Goal: Task Accomplishment & Management: Manage account settings

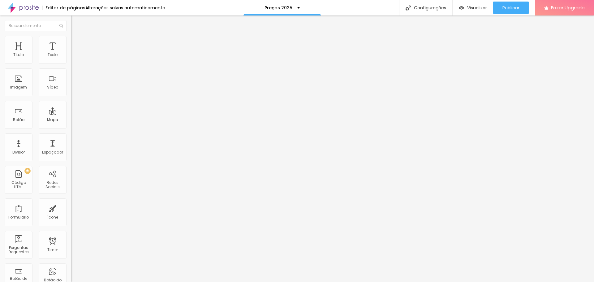
click at [71, 42] on li "Avançado" at bounding box center [106, 45] width 71 height 6
click at [71, 36] on li "Conteúdo" at bounding box center [106, 33] width 71 height 6
click at [77, 36] on span "Conteúdo" at bounding box center [86, 33] width 19 height 5
click at [76, 20] on div "Editar Imagem" at bounding box center [96, 22] width 41 height 5
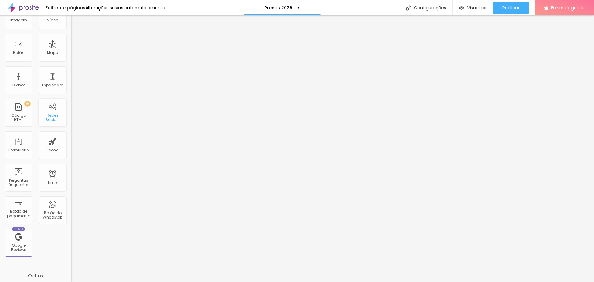
scroll to position [93, 0]
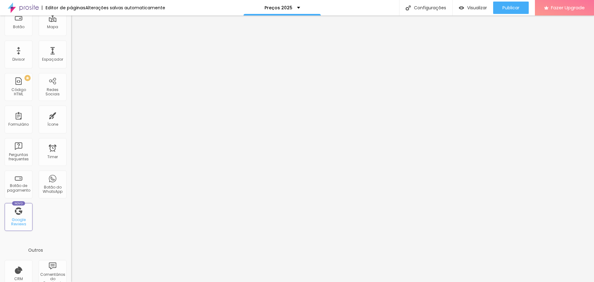
click at [15, 215] on div "Novo Google Reviews" at bounding box center [19, 217] width 28 height 28
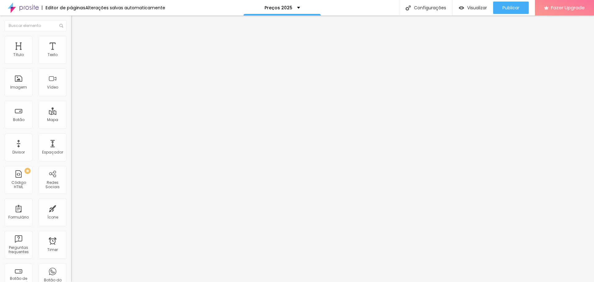
click at [71, 124] on input at bounding box center [113, 127] width 84 height 6
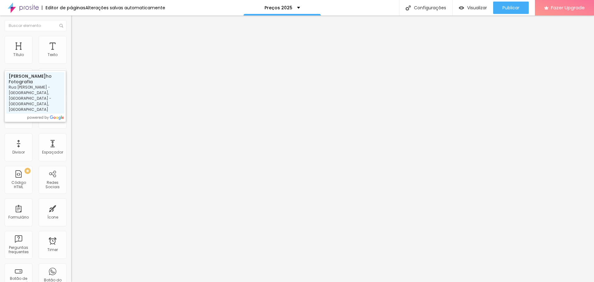
type input "Petterson Carvalho Fotografia - Rua Hilário de Gouveia - Copacabana, Rio de Jan…"
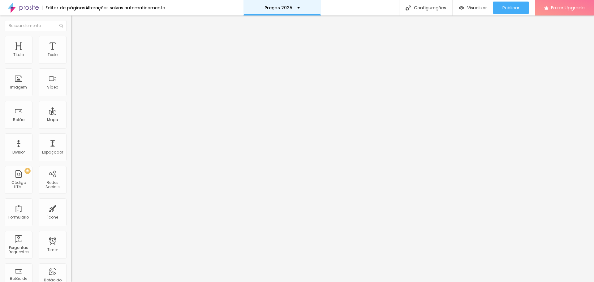
click at [295, 7] on div "Preços 2025" at bounding box center [282, 8] width 36 height 4
click at [77, 43] on span "Estilo" at bounding box center [82, 39] width 10 height 5
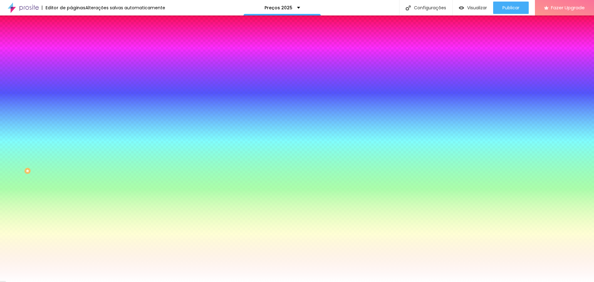
click at [71, 42] on li "Avançado" at bounding box center [106, 45] width 71 height 6
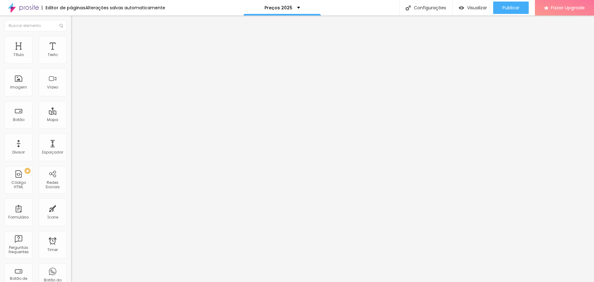
click at [71, 35] on img at bounding box center [74, 33] width 6 height 6
click at [76, 24] on div "Editar Google Reviews" at bounding box center [104, 22] width 57 height 5
click at [76, 22] on img "button" at bounding box center [78, 22] width 5 height 5
click at [76, 23] on img "button" at bounding box center [78, 22] width 5 height 5
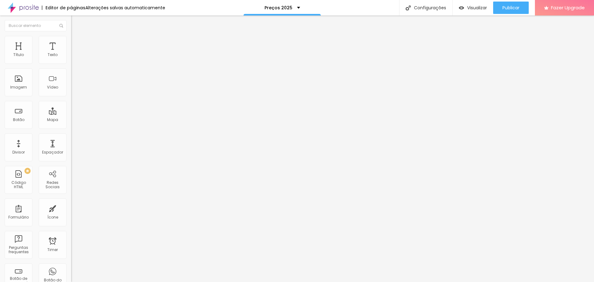
click at [76, 23] on div "Editar Google Reviews" at bounding box center [104, 22] width 57 height 5
click at [76, 22] on img "button" at bounding box center [78, 22] width 5 height 5
click at [36, 23] on input "text" at bounding box center [36, 25] width 62 height 11
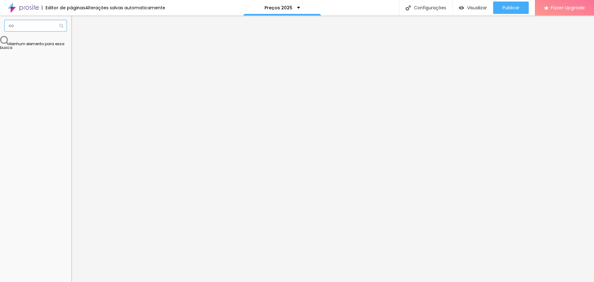
type input "c"
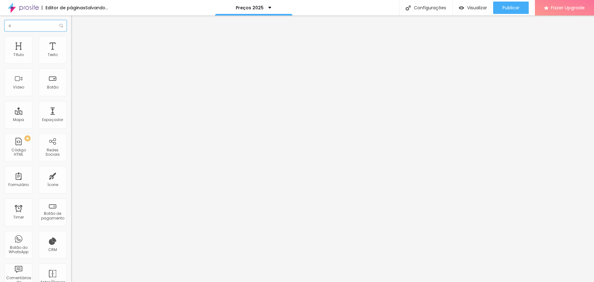
type input "c"
click at [71, 53] on span "Trocar imagem" at bounding box center [88, 50] width 34 height 5
type input "l"
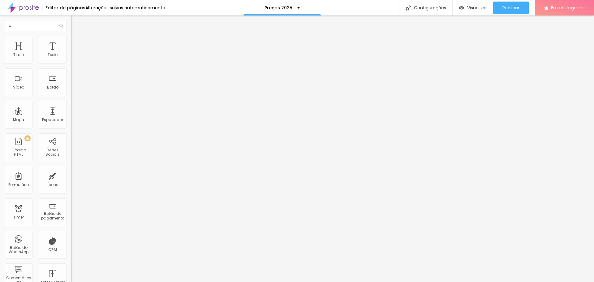
click at [474, 7] on span "Visualizar" at bounding box center [477, 7] width 20 height 5
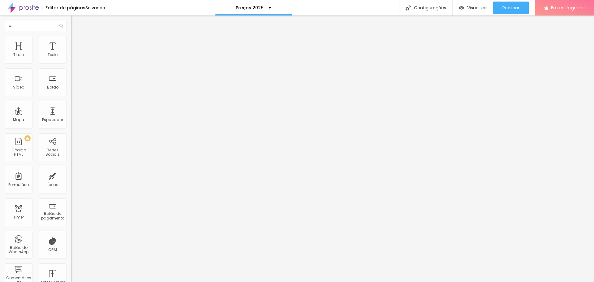
click at [71, 53] on span "Trocar imagem" at bounding box center [88, 50] width 34 height 5
click at [71, 56] on span "Encaixotado" at bounding box center [83, 53] width 24 height 5
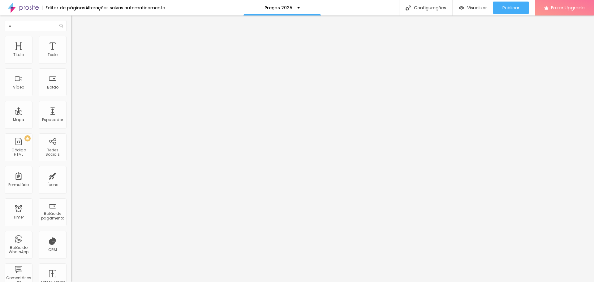
click at [71, 66] on span "Completo" at bounding box center [80, 63] width 19 height 5
click at [71, 60] on span "Encaixotado" at bounding box center [83, 57] width 24 height 5
click at [77, 44] on span "Avançado" at bounding box center [87, 46] width 20 height 5
click at [71, 40] on li "Estilo" at bounding box center [106, 39] width 71 height 6
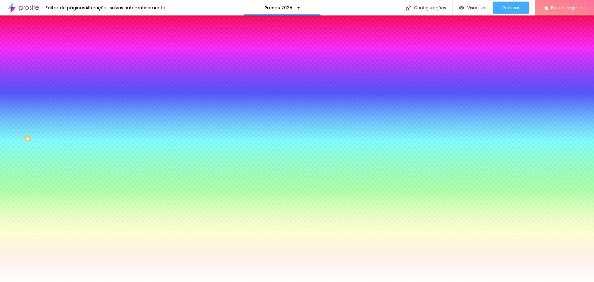
click at [71, 35] on img at bounding box center [74, 33] width 6 height 6
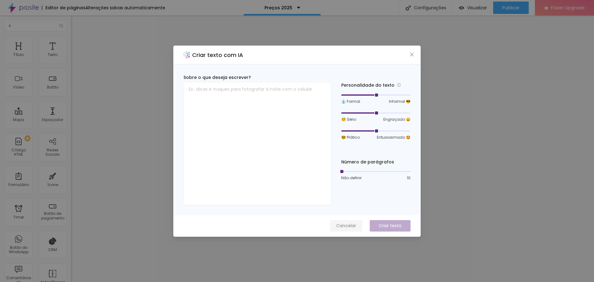
click at [350, 224] on span "Cancelar" at bounding box center [346, 225] width 20 height 6
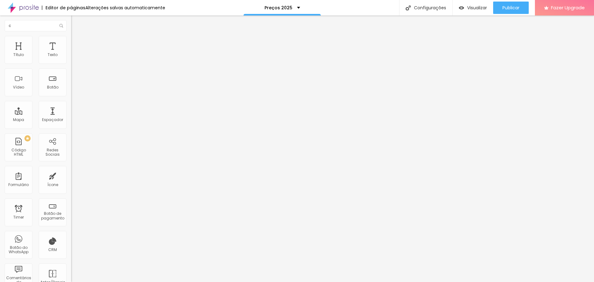
click at [71, 56] on span "Encaixotado" at bounding box center [83, 53] width 24 height 5
click at [71, 66] on span "Completo" at bounding box center [80, 63] width 19 height 5
click at [77, 43] on span "Estilo" at bounding box center [82, 39] width 10 height 5
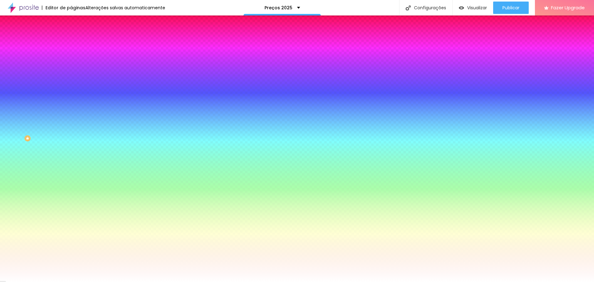
click at [77, 44] on span "Avançado" at bounding box center [87, 46] width 20 height 5
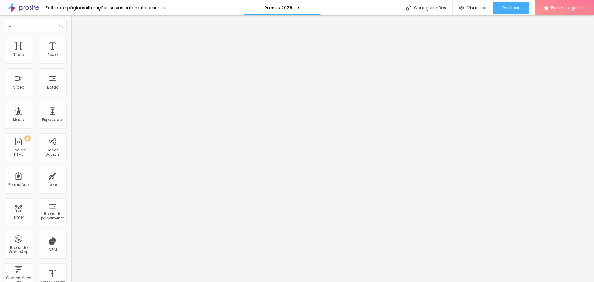
type input "15"
type input "14"
type input "13"
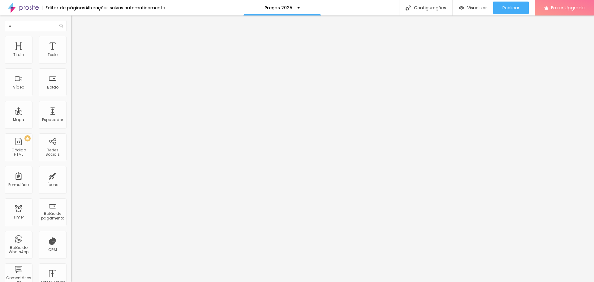
type input "13"
drag, startPoint x: 27, startPoint y: 61, endPoint x: 22, endPoint y: 61, distance: 4.9
type input "13"
click at [71, 114] on input "range" at bounding box center [91, 116] width 40 height 5
type input "1"
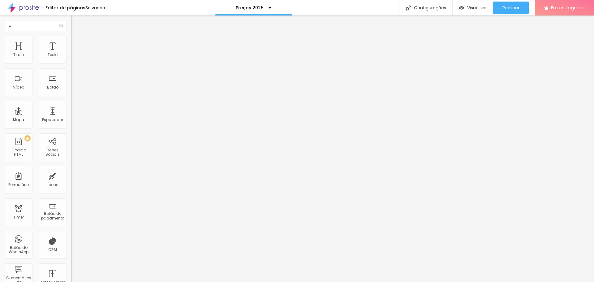
type input "1"
type input "2"
type input "3"
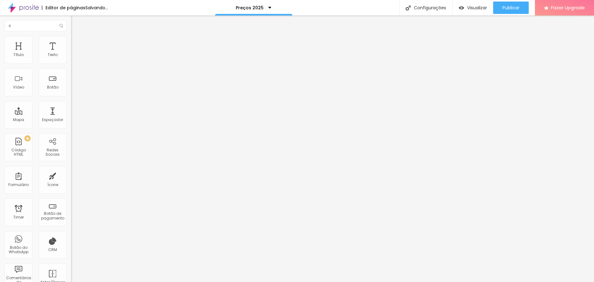
type input "4"
type input "5"
type input "6"
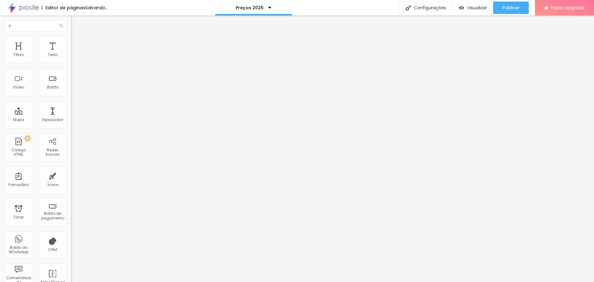
type input "6"
type input "7"
type input "6"
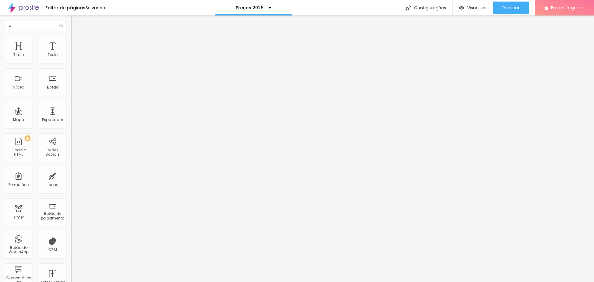
type input "5"
type input "3"
type input "2"
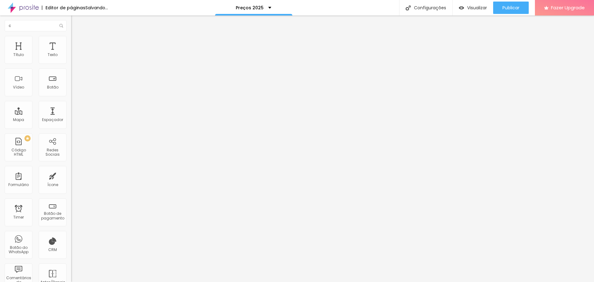
type input "2"
type input "1"
type input "0"
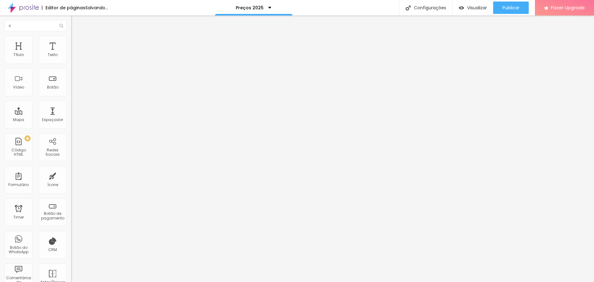
drag, startPoint x: 16, startPoint y: 96, endPoint x: 1, endPoint y: 96, distance: 15.5
type input "1.8"
type input "1.7"
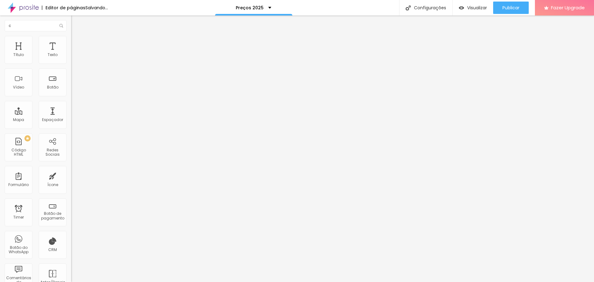
type input "1.7"
type input "1.6"
type input "1.5"
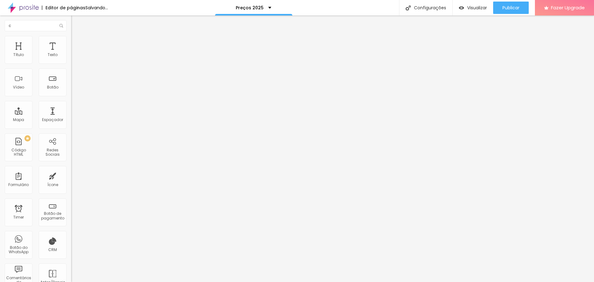
type input "1.4"
type input "1.5"
type input "1.6"
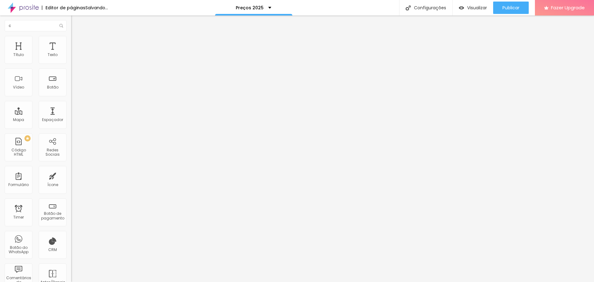
type input "1.6"
type input "1.7"
type input "1.8"
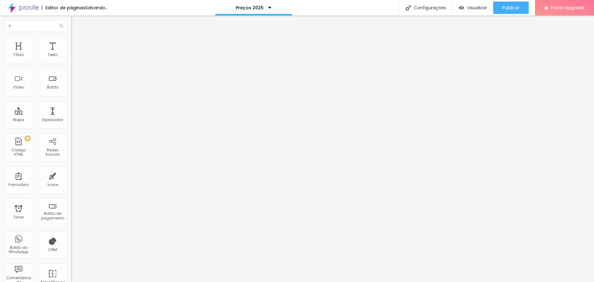
type input "1.9"
type input "1.8"
type input "1.7"
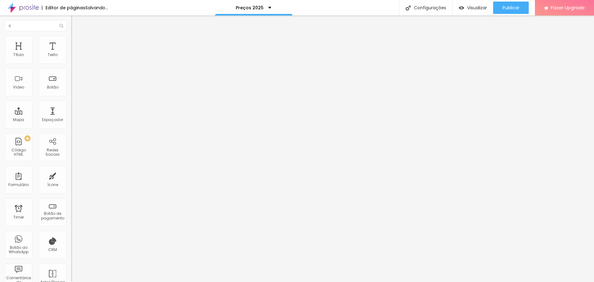
type input "1.7"
type input "1.8"
drag, startPoint x: 49, startPoint y: 84, endPoint x: 46, endPoint y: 83, distance: 3.5
type input "1.8"
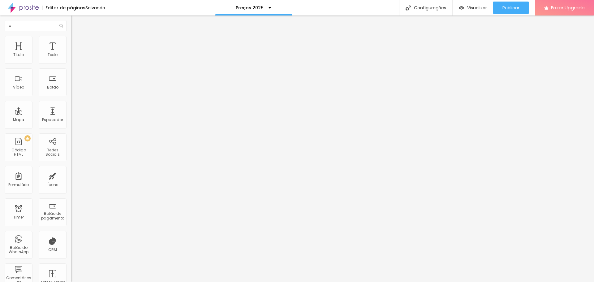
type input "0.1"
type input "2.5"
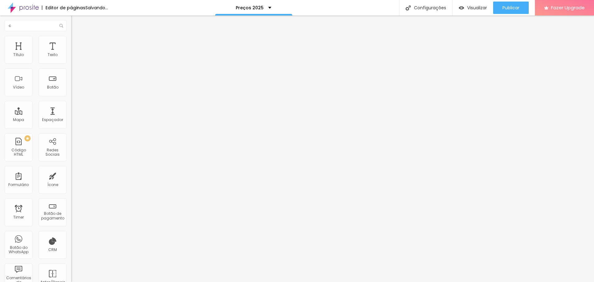
type input "3.1"
type input "3.5"
type input "3.7"
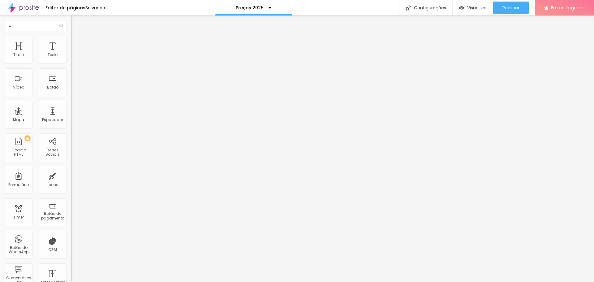
type input "3.7"
type input "3.8"
type input "4"
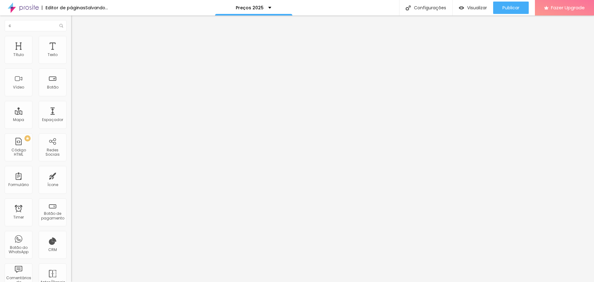
type input "4.1"
type input "4.3"
type input "4.4"
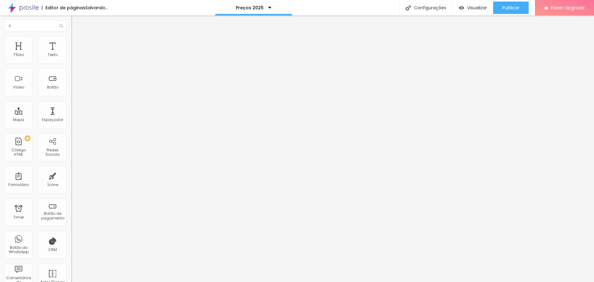
type input "4.4"
type input "3.6"
type input "3"
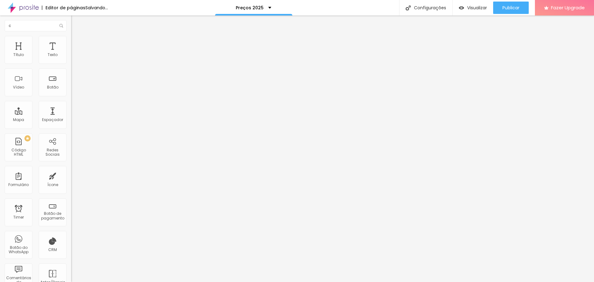
type input "2.9"
type input "2.5"
type input "2.1"
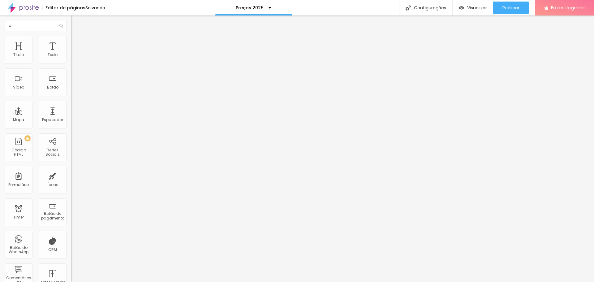
type input "2.1"
type input "1.9"
type input "1.6"
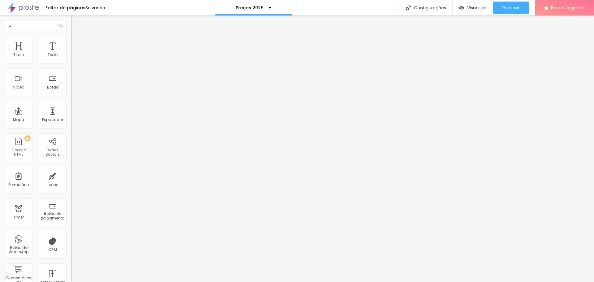
type input "1.3"
type input "1.1"
type input "0.7"
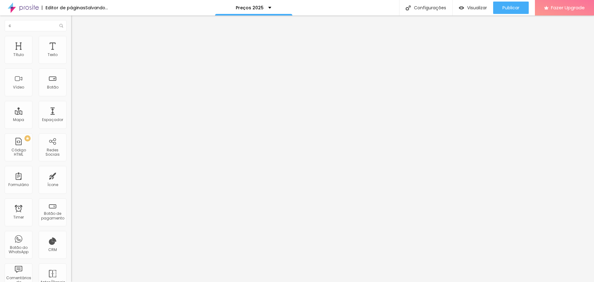
type input "0.7"
type input "0.2"
type input "0"
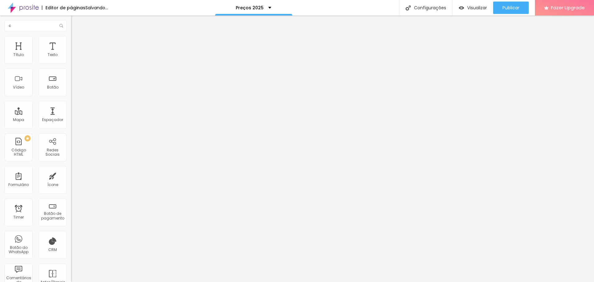
drag, startPoint x: 14, startPoint y: 73, endPoint x: 7, endPoint y: 74, distance: 6.9
click at [71, 201] on input "range" at bounding box center [91, 203] width 40 height 5
click at [71, 37] on img at bounding box center [74, 39] width 6 height 6
type input "11"
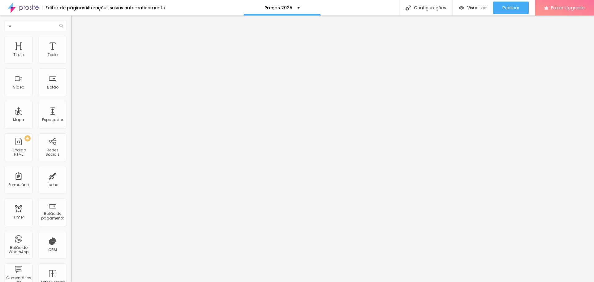
type input "16"
type input "25"
type input "27"
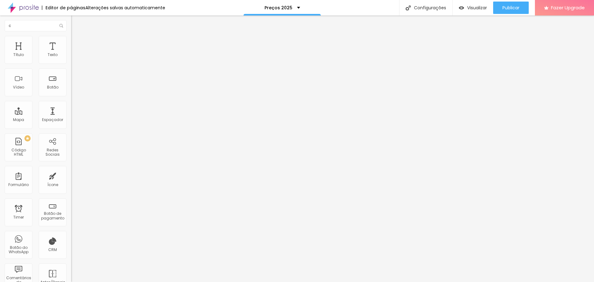
type input "27"
type input "29"
type input "30"
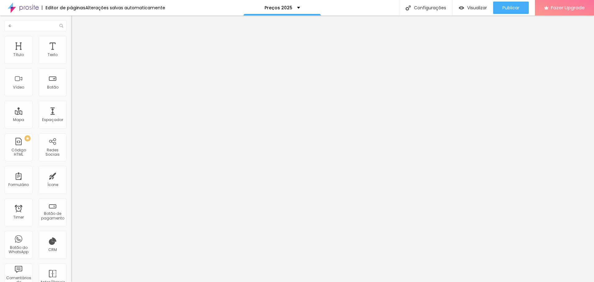
type input "32"
type input "35"
type input "37"
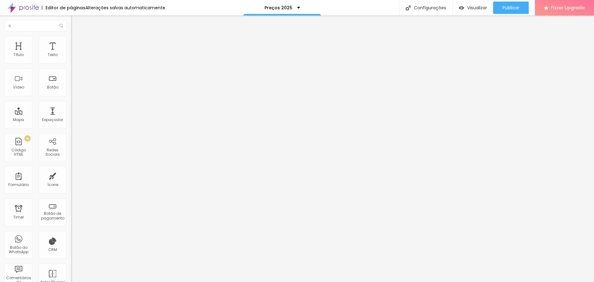
type input "37"
type input "39"
type input "42"
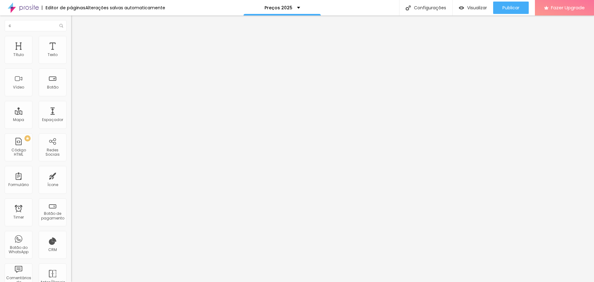
type input "44"
type input "47"
type input "49"
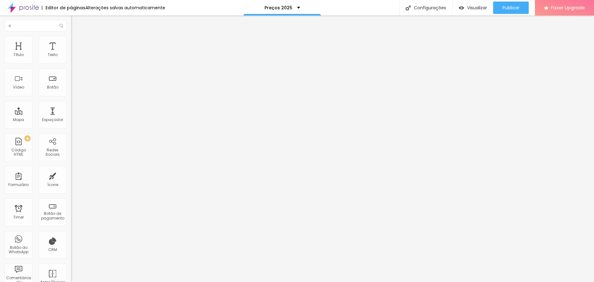
type input "49"
type input "53"
type input "58"
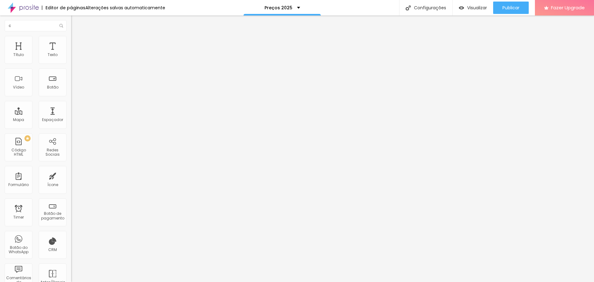
type input "60"
type input "64"
type input "68"
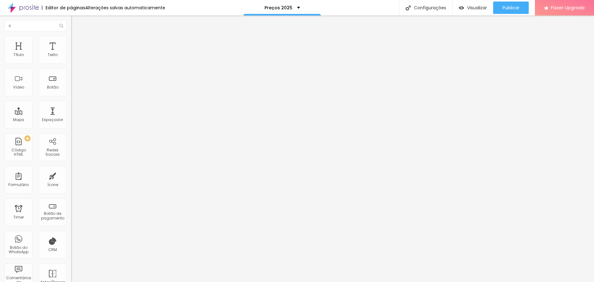
type input "68"
type input "71"
type input "72"
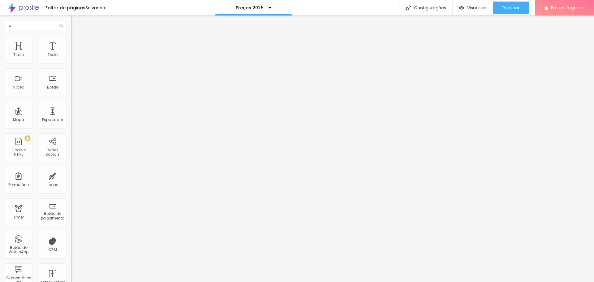
type input "71"
type input "61"
type input "48"
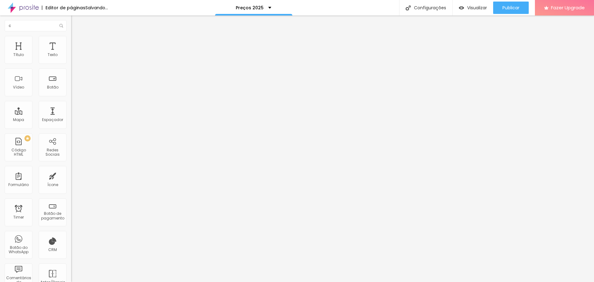
type input "48"
type input "41"
type input "34"
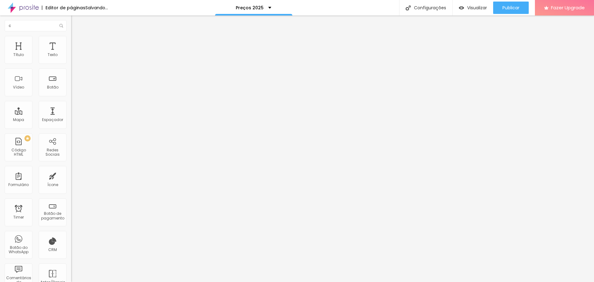
type input "25"
type input "19"
type input "13"
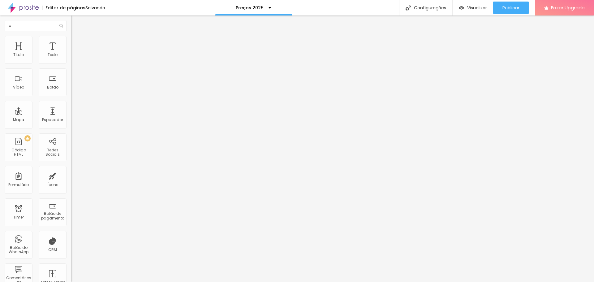
type input "13"
type input "9"
type input "5"
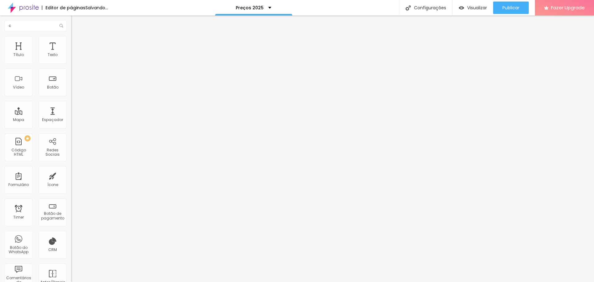
type input "2"
type input "0"
type input "16"
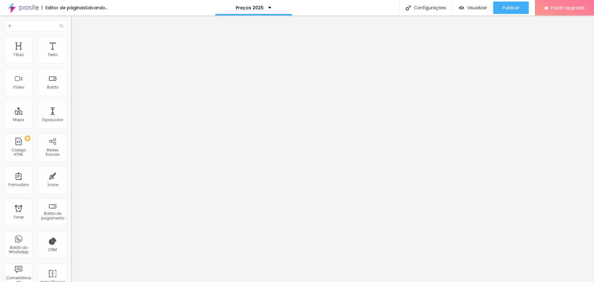
type input "16"
type input "21"
type input "23"
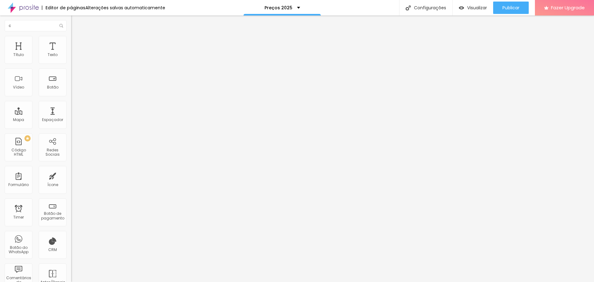
type input "25"
type input "24"
type input "0"
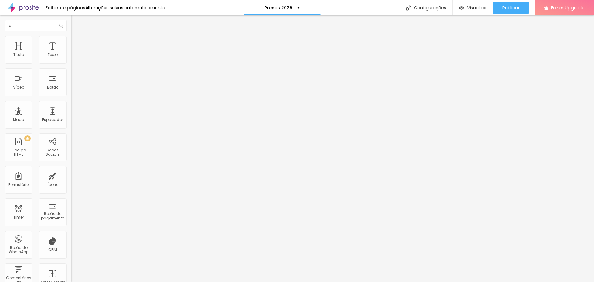
type input "0"
drag, startPoint x: 18, startPoint y: 62, endPoint x: 2, endPoint y: 62, distance: 15.8
type input "0"
click at [71, 114] on input "range" at bounding box center [91, 116] width 40 height 5
type input "8"
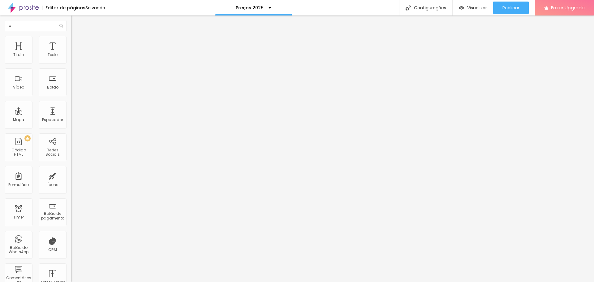
type input "8"
type input "12"
type input "17"
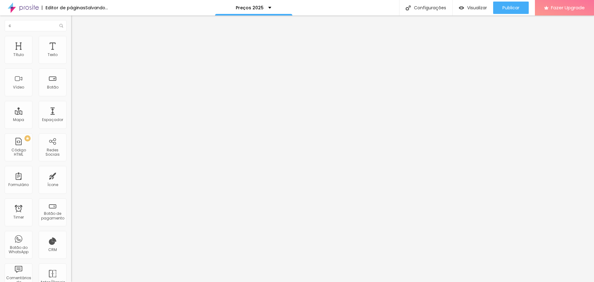
type input "20"
type input "21"
type input "23"
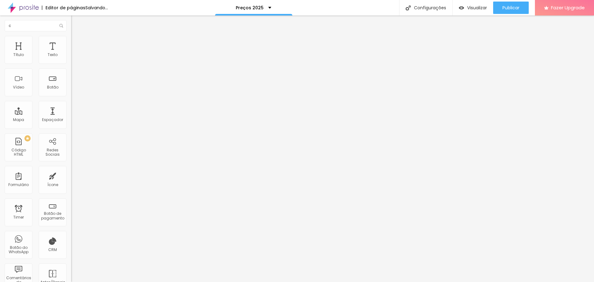
type input "23"
type input "26"
drag, startPoint x: 16, startPoint y: 72, endPoint x: 0, endPoint y: 72, distance: 16.4
click at [71, 201] on input "range" at bounding box center [91, 203] width 40 height 5
drag, startPoint x: 14, startPoint y: 71, endPoint x: 18, endPoint y: 73, distance: 4.9
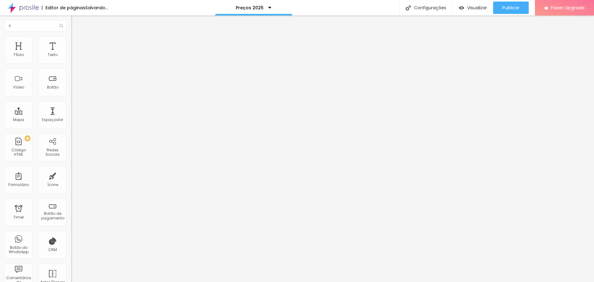
click at [71, 201] on input "range" at bounding box center [91, 203] width 40 height 5
click at [71, 207] on input "10" at bounding box center [84, 210] width 27 height 6
click at [77, 36] on span "Estilo" at bounding box center [82, 33] width 10 height 5
drag, startPoint x: 40, startPoint y: 69, endPoint x: 14, endPoint y: 69, distance: 26.0
click at [71, 58] on input "Comprar Plano" at bounding box center [108, 55] width 74 height 6
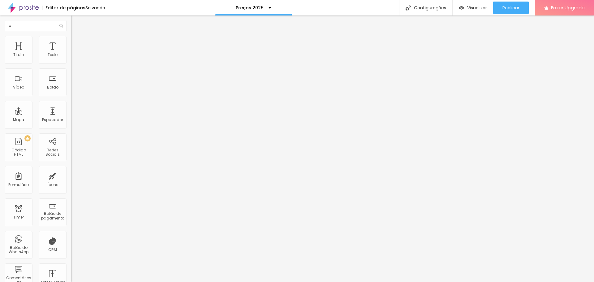
click at [71, 165] on div "Editar Botão Conteúdo Estilo Avançado Texto Contratar Alinhamento Tamanho Norma…" at bounding box center [106, 148] width 71 height 266
click at [71, 110] on div "Link" at bounding box center [106, 113] width 71 height 7
click at [71, 58] on input "Contratar" at bounding box center [108, 55] width 74 height 6
click at [71, 74] on img at bounding box center [73, 72] width 4 height 4
click at [71, 79] on img at bounding box center [73, 77] width 4 height 4
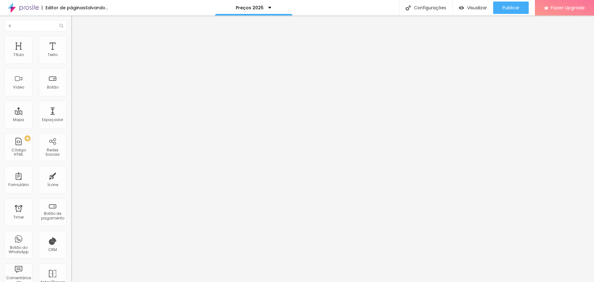
click at [71, 96] on span "Normal" at bounding box center [78, 94] width 14 height 5
click at [71, 101] on span "Pequeno" at bounding box center [79, 98] width 16 height 5
click at [71, 96] on span "Pequeno" at bounding box center [79, 94] width 16 height 5
click at [71, 107] on span "Normal" at bounding box center [78, 104] width 14 height 5
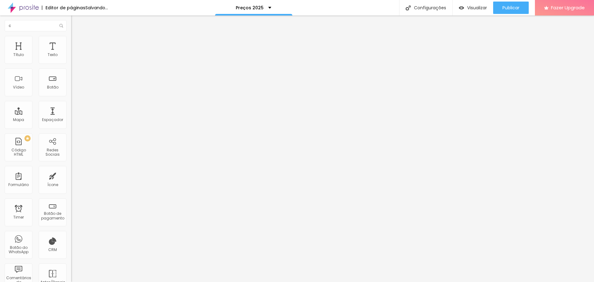
click at [77, 43] on span "Estilo" at bounding box center [82, 39] width 10 height 5
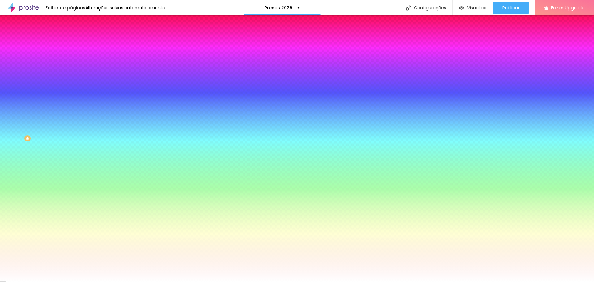
click at [71, 69] on div "Tipografia" at bounding box center [106, 67] width 71 height 4
click at [71, 42] on li "Avançado" at bounding box center [106, 45] width 71 height 6
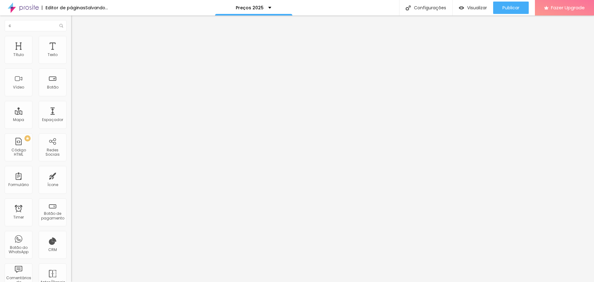
drag, startPoint x: 15, startPoint y: 60, endPoint x: 25, endPoint y: 60, distance: 9.6
click at [71, 120] on input "range" at bounding box center [91, 122] width 40 height 5
drag, startPoint x: 23, startPoint y: 59, endPoint x: 18, endPoint y: 59, distance: 5.6
click at [71, 120] on input "range" at bounding box center [91, 122] width 40 height 5
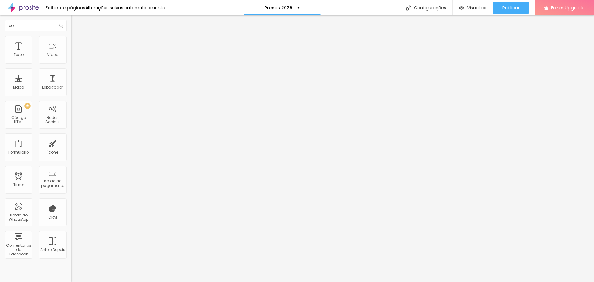
click at [77, 36] on span "Conteúdo" at bounding box center [86, 33] width 19 height 5
click at [77, 43] on span "Estilo" at bounding box center [82, 39] width 10 height 5
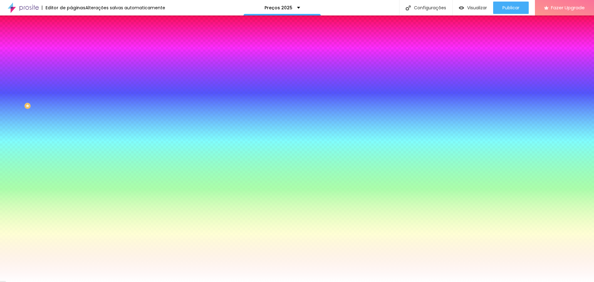
click at [71, 69] on div "Tipografia" at bounding box center [106, 67] width 71 height 4
click at [74, 77] on icon "button" at bounding box center [76, 79] width 4 height 4
drag, startPoint x: 93, startPoint y: 119, endPoint x: 85, endPoint y: 119, distance: 8.0
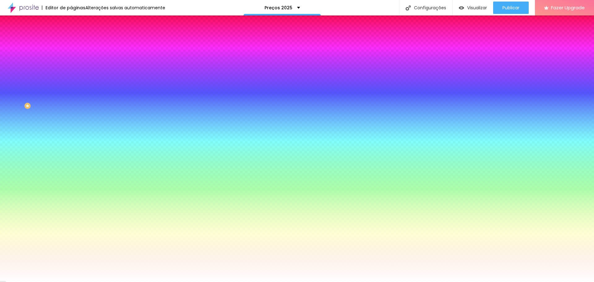
click at [104, 281] on div at bounding box center [297, 282] width 594 height 0
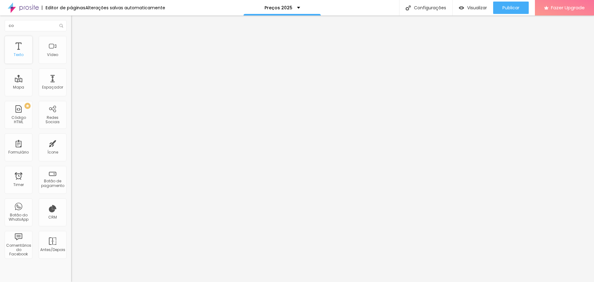
click at [21, 48] on div "Texto" at bounding box center [19, 50] width 28 height 28
click at [77, 42] on span "Avançado" at bounding box center [87, 39] width 20 height 5
click at [71, 36] on li "Estilo" at bounding box center [106, 33] width 71 height 6
click at [74, 58] on icon "button" at bounding box center [76, 56] width 4 height 4
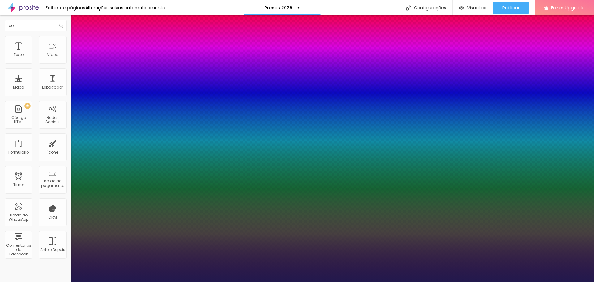
click at [136, 281] on div at bounding box center [297, 282] width 594 height 0
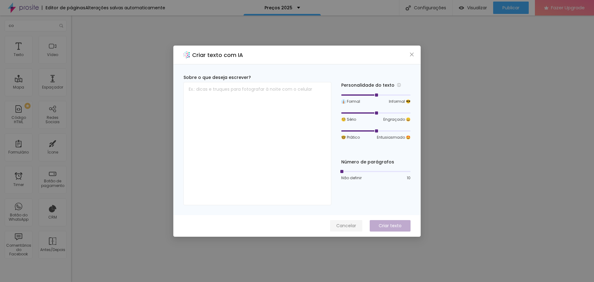
click at [343, 226] on span "Cancelar" at bounding box center [346, 225] width 20 height 6
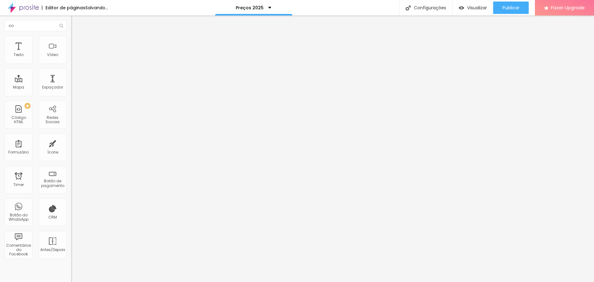
drag, startPoint x: 28, startPoint y: 59, endPoint x: 61, endPoint y: 59, distance: 33.4
click at [71, 114] on input "range" at bounding box center [91, 116] width 40 height 5
click at [476, 6] on span "Visualizar" at bounding box center [477, 7] width 20 height 5
click at [71, 40] on li "Estilo" at bounding box center [106, 39] width 71 height 6
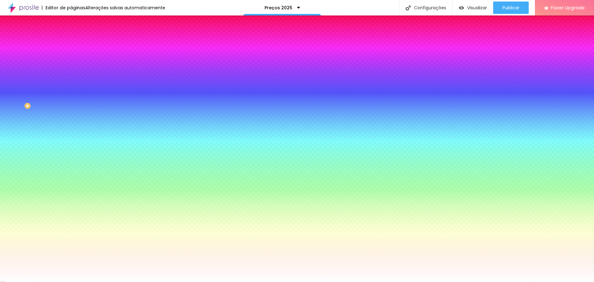
click at [74, 77] on icon "button" at bounding box center [75, 78] width 2 height 2
drag, startPoint x: 84, startPoint y: 120, endPoint x: 88, endPoint y: 120, distance: 4.0
click at [119, 281] on div at bounding box center [297, 282] width 594 height 0
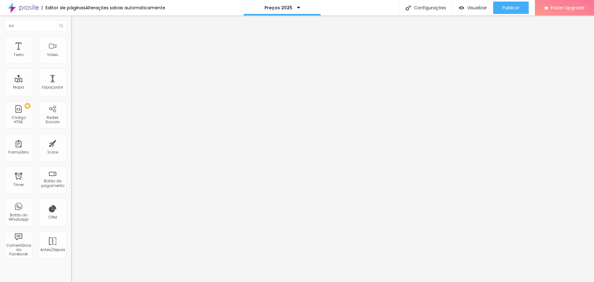
click at [71, 53] on span "Trocar imagem" at bounding box center [88, 50] width 34 height 5
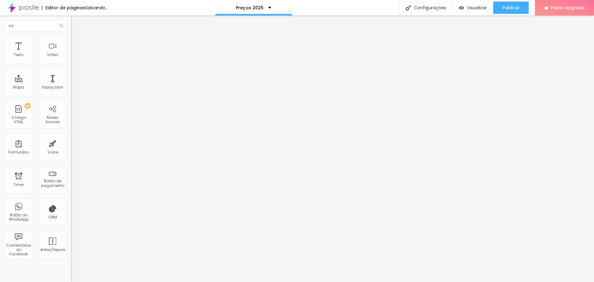
click at [71, 53] on span "Trocar imagem" at bounding box center [88, 50] width 34 height 5
click at [483, 9] on span "Visualizar" at bounding box center [477, 7] width 20 height 5
click at [470, 8] on span "Visualizar" at bounding box center [477, 7] width 20 height 5
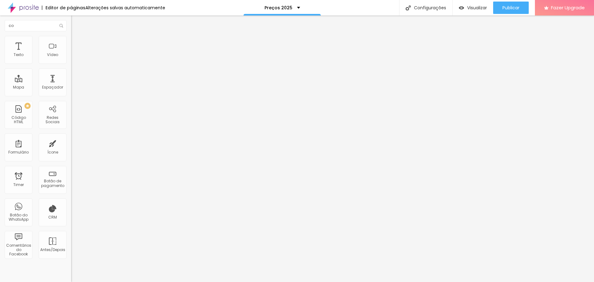
click at [71, 40] on li "Avançado" at bounding box center [106, 39] width 71 height 6
drag, startPoint x: 18, startPoint y: 60, endPoint x: 26, endPoint y: 60, distance: 8.3
click at [71, 114] on input "range" at bounding box center [91, 116] width 40 height 5
drag, startPoint x: 19, startPoint y: 72, endPoint x: 26, endPoint y: 72, distance: 7.1
click at [71, 201] on input "range" at bounding box center [91, 203] width 40 height 5
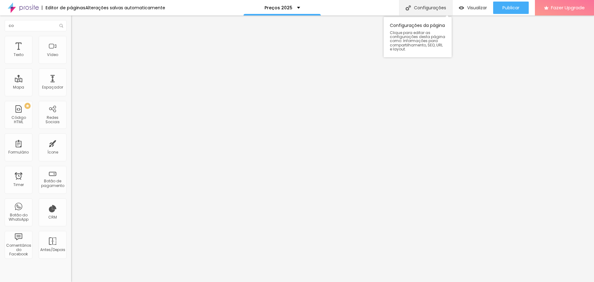
click at [432, 10] on div "Configurações" at bounding box center [425, 7] width 53 height 15
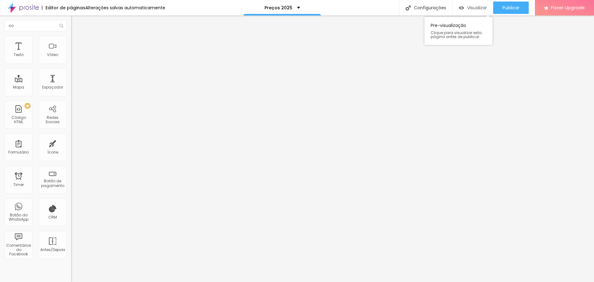
click at [474, 6] on span "Visualizar" at bounding box center [477, 7] width 20 height 5
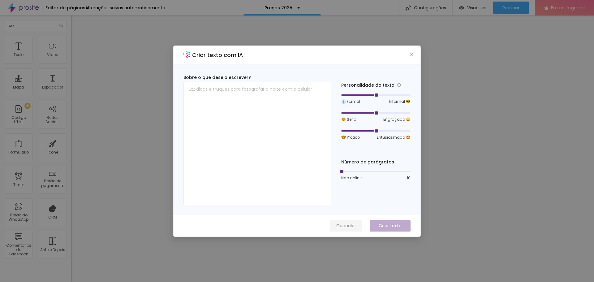
click at [345, 229] on button "Cancelar" at bounding box center [346, 225] width 32 height 11
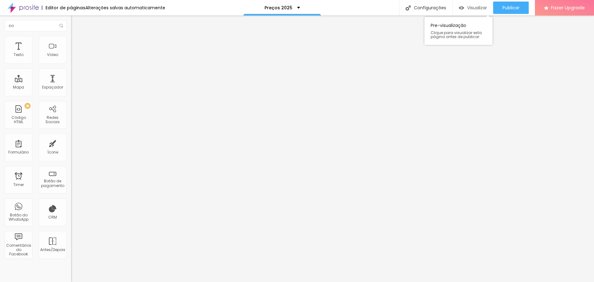
click at [479, 8] on span "Visualizar" at bounding box center [477, 7] width 20 height 5
click at [286, 8] on p "Preços 2025" at bounding box center [278, 8] width 28 height 4
click at [266, 22] on link "Preços 2025" at bounding box center [252, 19] width 28 height 6
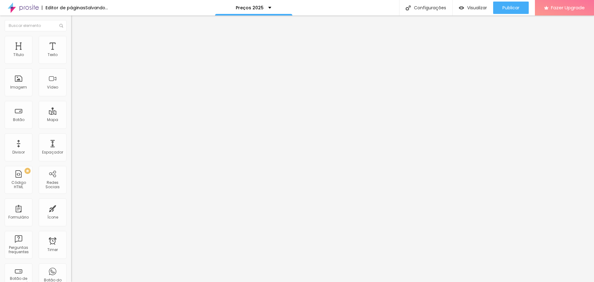
click at [71, 42] on li "Avançado" at bounding box center [106, 45] width 71 height 6
type input "46"
type input "59"
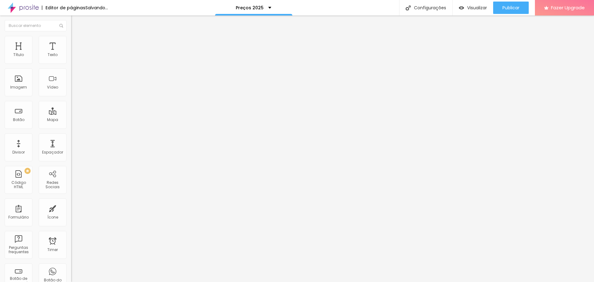
type input "65"
type input "67"
type input "70"
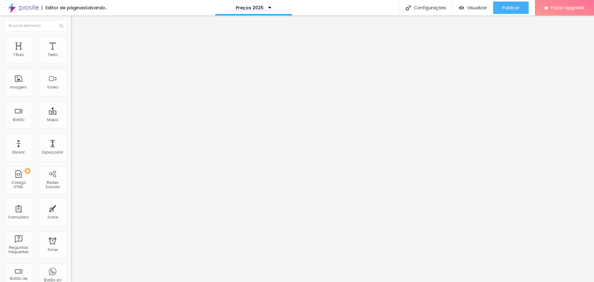
type input "70"
type input "74"
type input "77"
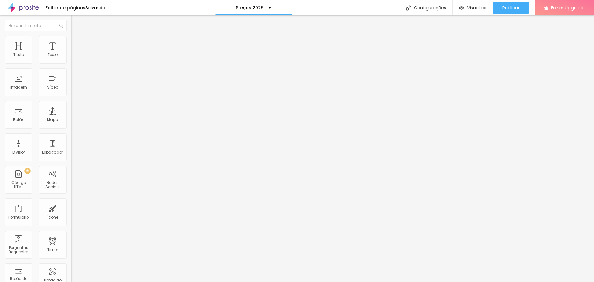
type input "81"
type input "85"
type input "93"
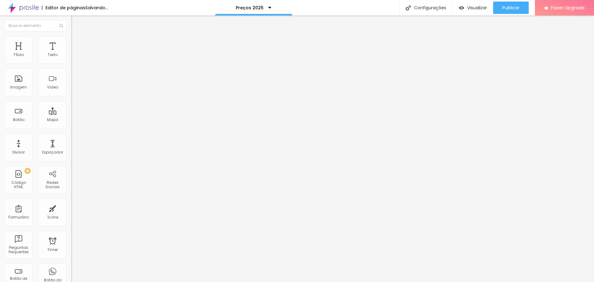
type input "93"
type input "99"
type input "100"
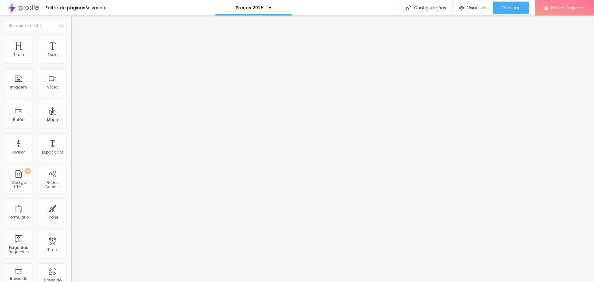
drag, startPoint x: 28, startPoint y: 72, endPoint x: 63, endPoint y: 72, distance: 34.9
type input "100"
click at [71, 207] on input "range" at bounding box center [91, 209] width 40 height 5
type input "7"
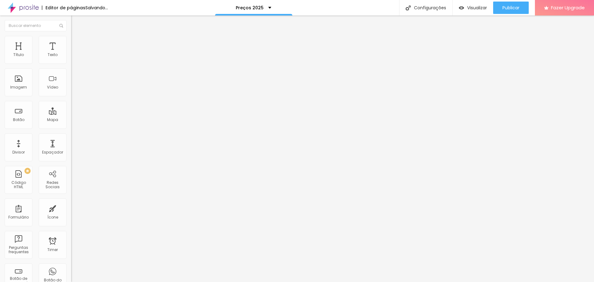
type input "30"
type input "44"
type input "48"
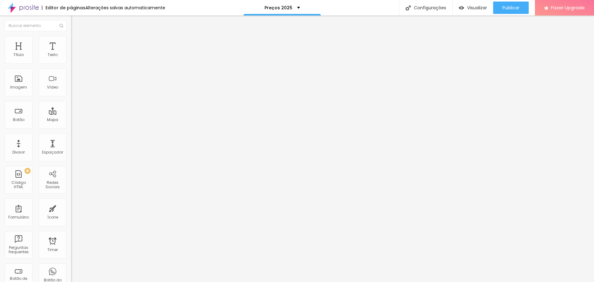
type input "48"
type input "51"
type input "55"
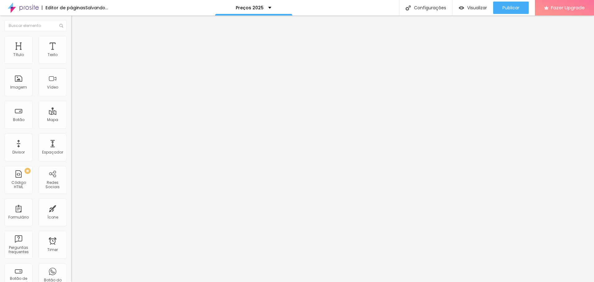
type input "58"
type input "61"
type input "63"
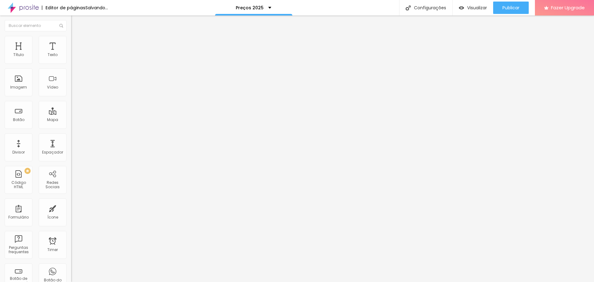
type input "63"
type input "66"
type input "70"
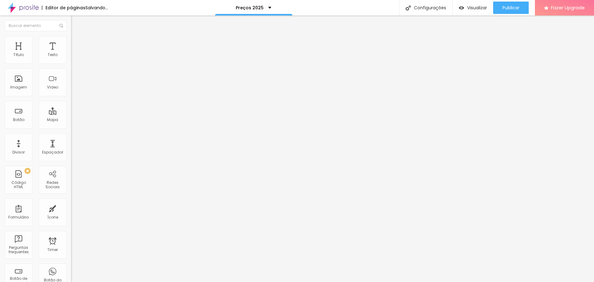
type input "73"
type input "76"
type input "79"
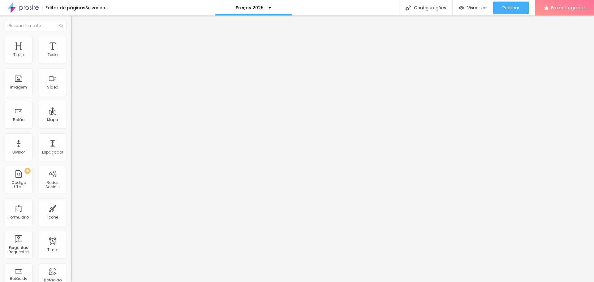
type input "79"
type input "91"
type input "95"
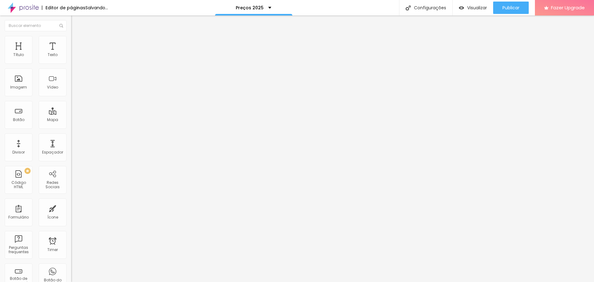
type input "99"
type input "100"
drag, startPoint x: 17, startPoint y: 60, endPoint x: 77, endPoint y: 58, distance: 60.6
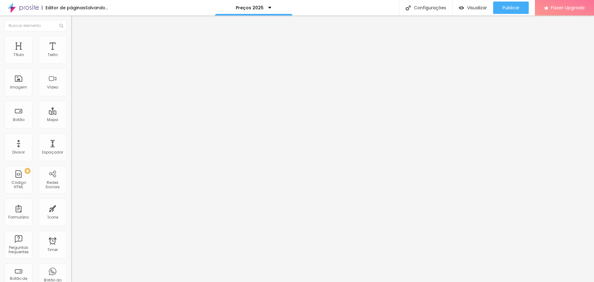
type input "100"
click at [77, 120] on input "range" at bounding box center [91, 122] width 40 height 5
type input "78"
type input "58"
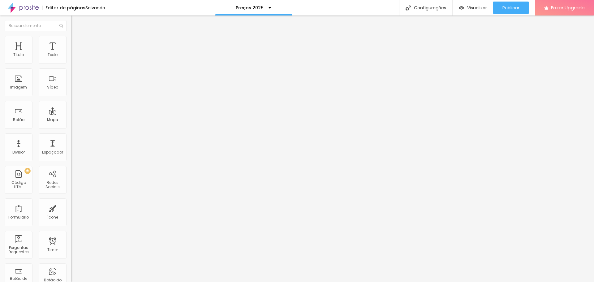
type input "58"
type input "53"
type input "49"
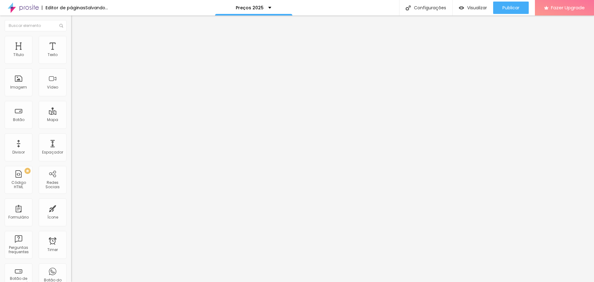
type input "44"
type input "39"
type input "34"
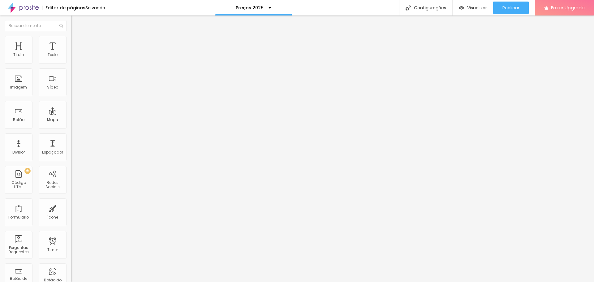
type input "34"
type input "29"
type input "25"
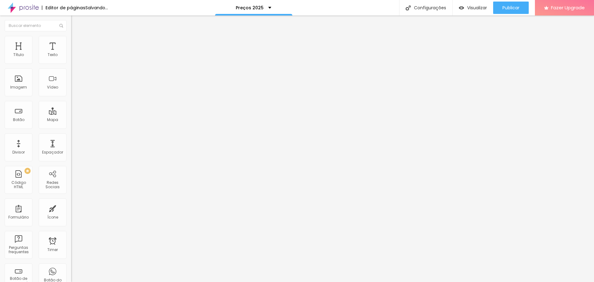
type input "19"
type input "14"
type input "11"
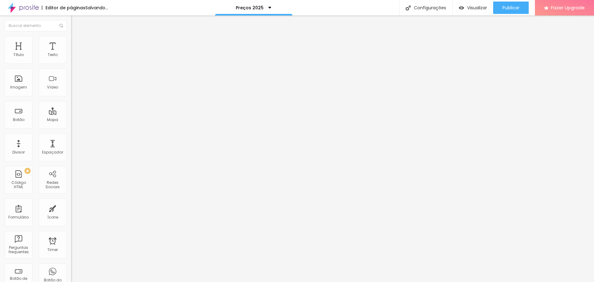
type input "11"
type input "7"
type input "4"
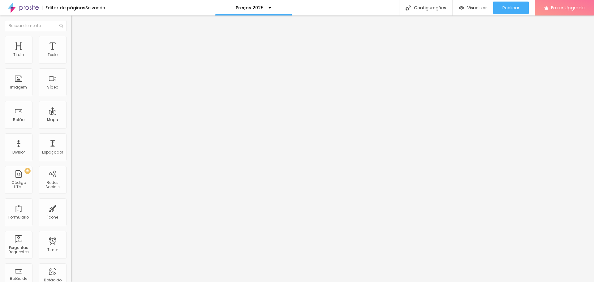
type input "1"
type input "0"
type input "4"
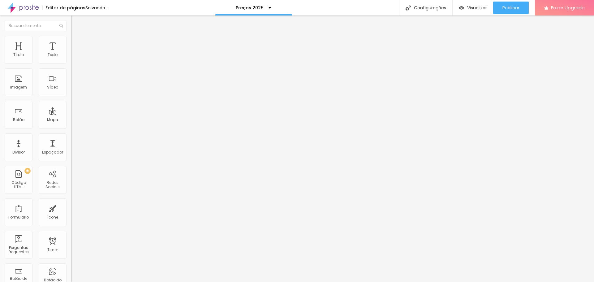
type input "4"
type input "0"
drag, startPoint x: 52, startPoint y: 72, endPoint x: 11, endPoint y: 73, distance: 41.1
type input "0"
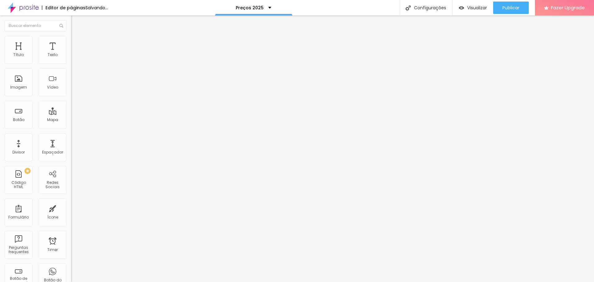
click at [71, 207] on input "range" at bounding box center [91, 209] width 40 height 5
click at [71, 38] on img at bounding box center [74, 39] width 6 height 6
type input "13"
type input "24"
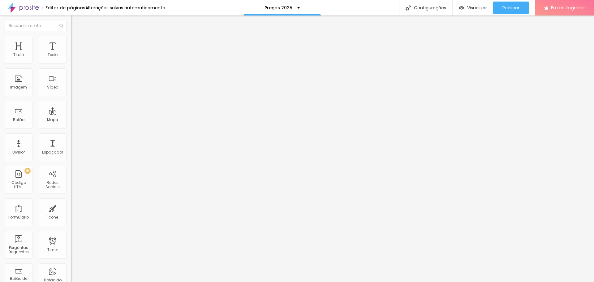
type input "24"
type input "25"
type input "52"
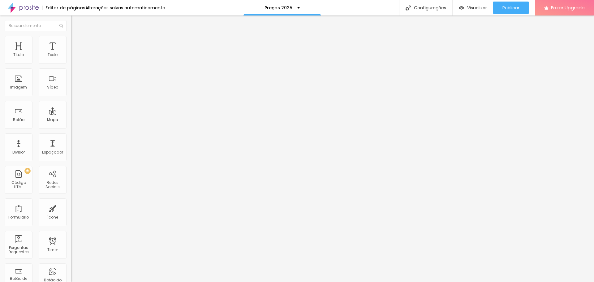
type input "58"
type input "62"
type input "65"
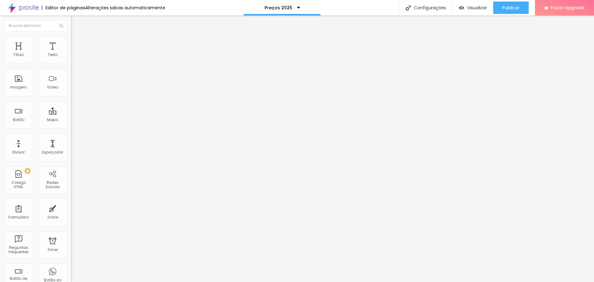
type input "65"
type input "74"
type input "83"
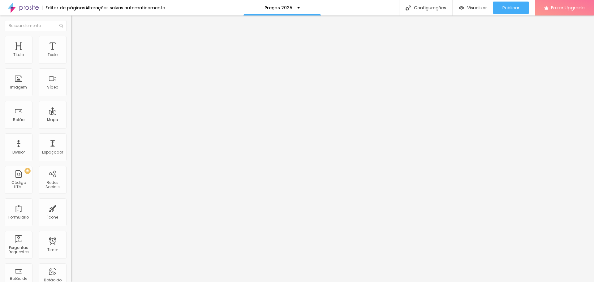
type input "85"
type input "83"
type input "82"
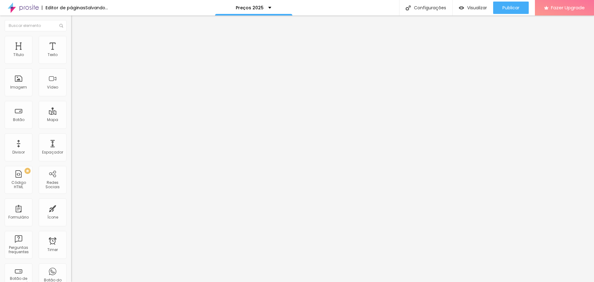
type input "82"
type input "83"
type input "84"
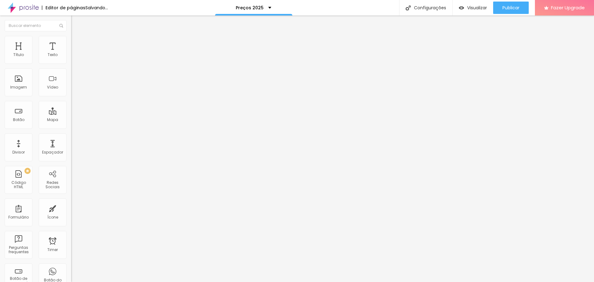
type input "83"
type input "82"
type input "81"
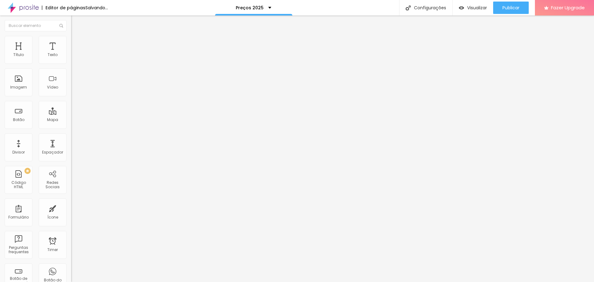
type input "81"
type input "78"
type input "77"
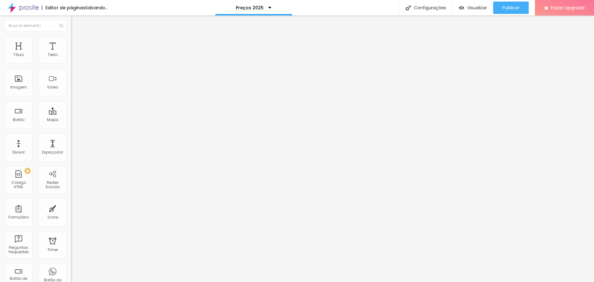
type input "76"
type input "74"
type input "73"
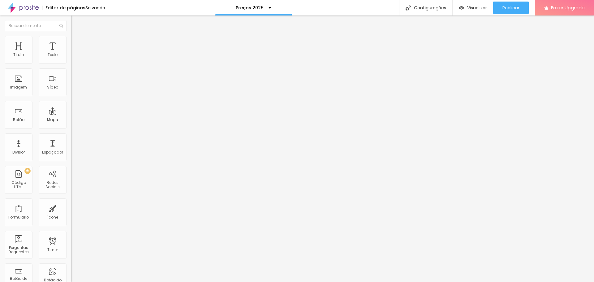
type input "73"
type input "72"
type input "77"
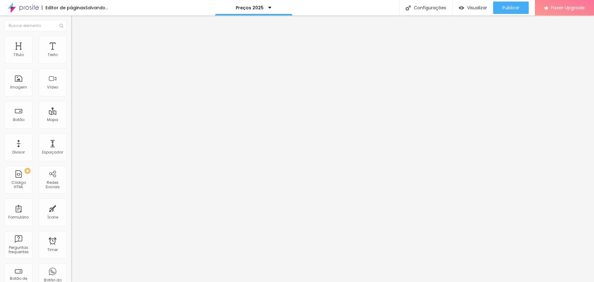
type input "79"
type input "81"
type input "83"
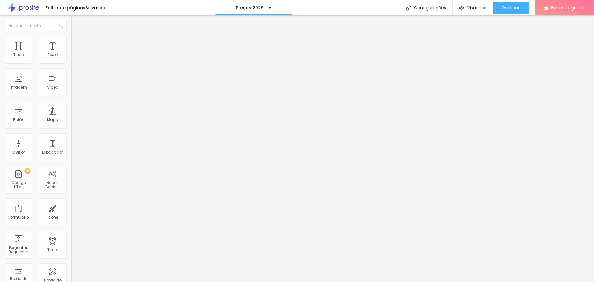
type input "83"
type input "86"
type input "90"
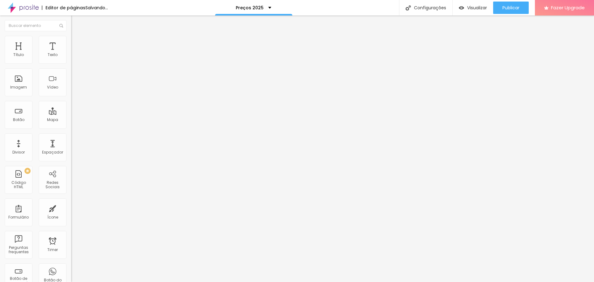
type input "91"
type input "92"
type input "95"
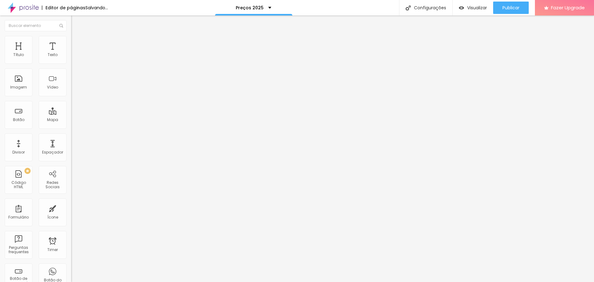
type input "95"
type input "97"
type input "100"
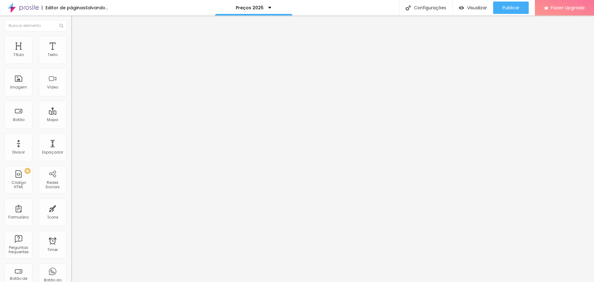
drag, startPoint x: 19, startPoint y: 60, endPoint x: 83, endPoint y: 60, distance: 64.6
type input "100"
click at [83, 114] on input "range" at bounding box center [91, 116] width 40 height 5
click at [71, 40] on li "Avançado" at bounding box center [106, 39] width 71 height 6
type input "13"
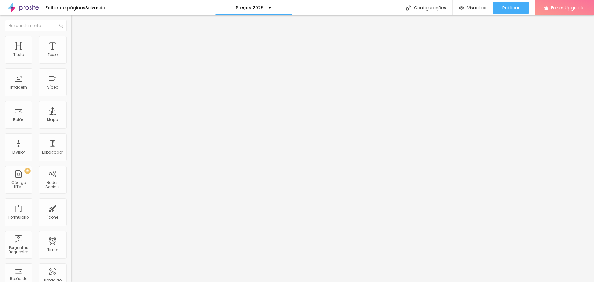
type input "13"
type input "50"
type input "61"
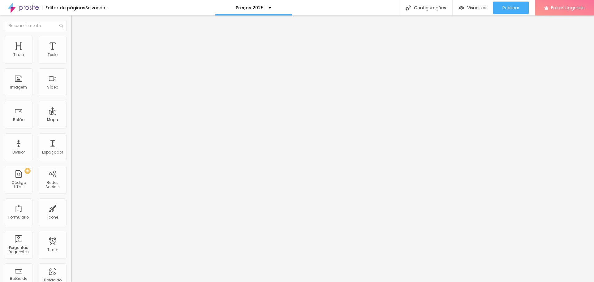
type input "67"
type input "68"
type input "71"
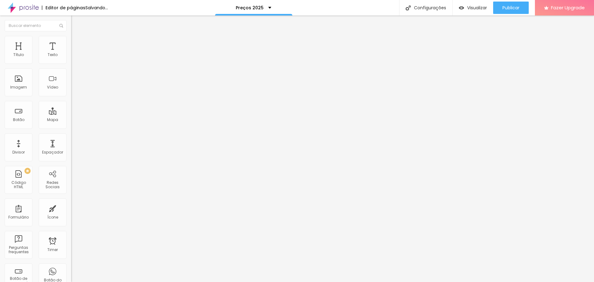
type input "71"
type input "75"
type input "81"
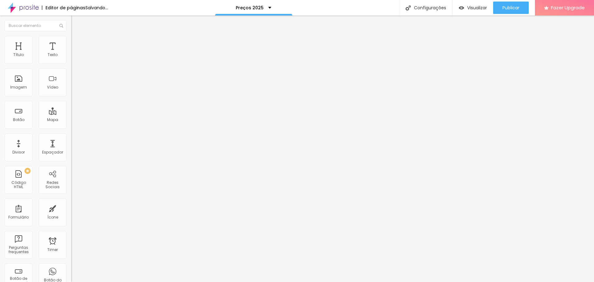
type input "90"
type input "99"
type input "100"
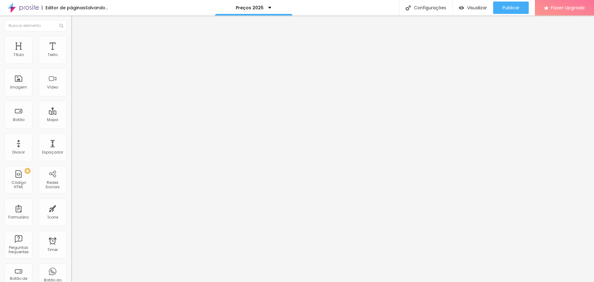
type input "100"
drag, startPoint x: 19, startPoint y: 60, endPoint x: 79, endPoint y: 60, distance: 60.0
type input "100"
click at [79, 114] on input "range" at bounding box center [91, 116] width 40 height 5
click at [71, 41] on li "Avançado" at bounding box center [106, 39] width 71 height 6
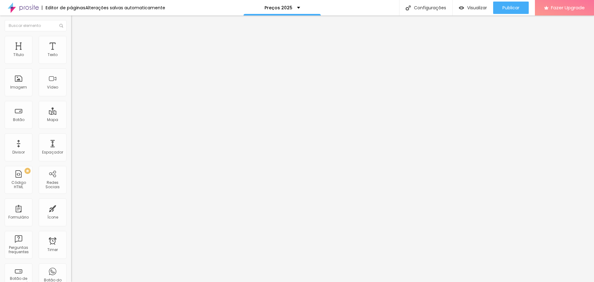
type input "94"
type input "76"
type input "73"
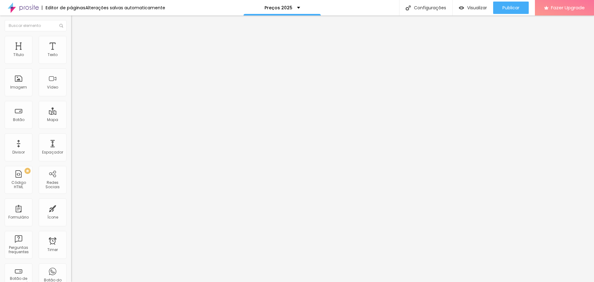
type input "73"
type input "70"
type input "67"
drag, startPoint x: 52, startPoint y: 61, endPoint x: 0, endPoint y: 62, distance: 52.3
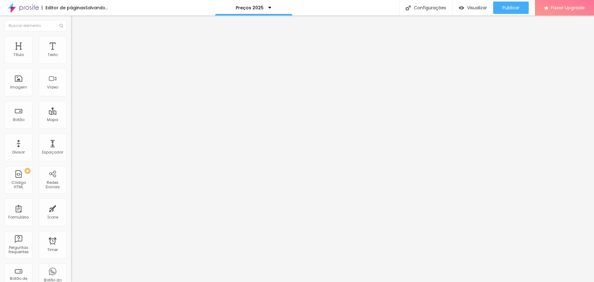
click at [71, 114] on input "range" at bounding box center [91, 116] width 40 height 5
click at [71, 42] on li "Avançado" at bounding box center [106, 45] width 71 height 6
drag, startPoint x: 52, startPoint y: 61, endPoint x: 0, endPoint y: 61, distance: 51.9
click at [71, 120] on input "range" at bounding box center [91, 122] width 40 height 5
click at [71, 41] on li "Avançado" at bounding box center [106, 39] width 71 height 6
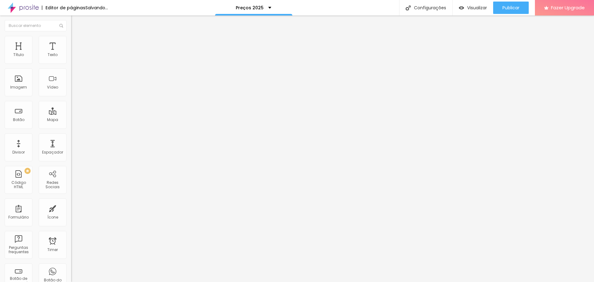
drag, startPoint x: 18, startPoint y: 72, endPoint x: 70, endPoint y: 73, distance: 52.6
click at [71, 201] on input "range" at bounding box center [91, 203] width 40 height 5
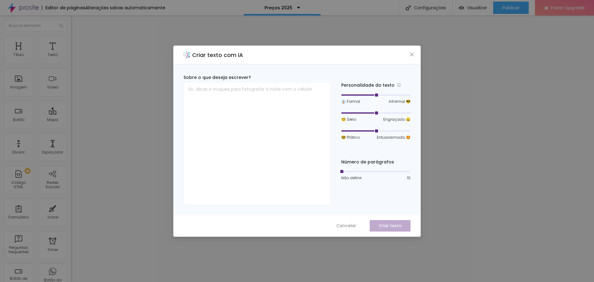
click at [408, 55] on div "Criar texto com IA" at bounding box center [296, 55] width 247 height 19
click at [411, 54] on icon "close" at bounding box center [412, 54] width 4 height 4
click at [411, 54] on icon "close" at bounding box center [411, 54] width 5 height 5
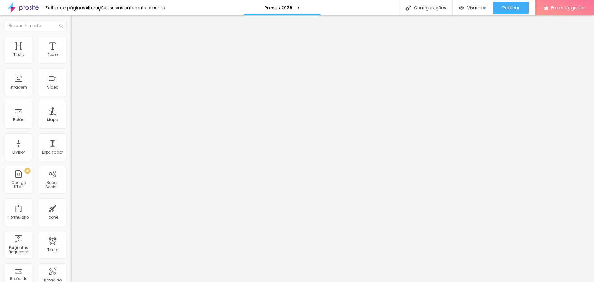
click at [72, 6] on div "Editor de páginas" at bounding box center [64, 8] width 44 height 4
click at [30, 8] on img at bounding box center [23, 7] width 31 height 15
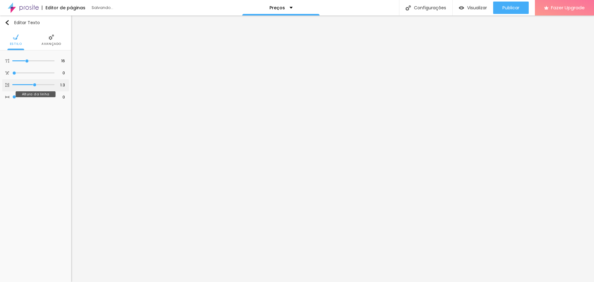
type input "1.4"
type input "1.5"
type input "1.6"
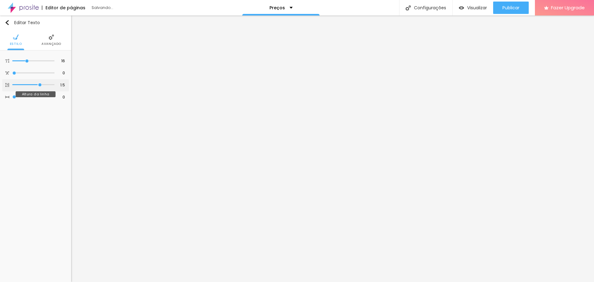
type input "1.6"
drag, startPoint x: 34, startPoint y: 84, endPoint x: 43, endPoint y: 84, distance: 8.7
type input "1.6"
click at [43, 84] on input "range" at bounding box center [33, 84] width 42 height 3
type input "1"
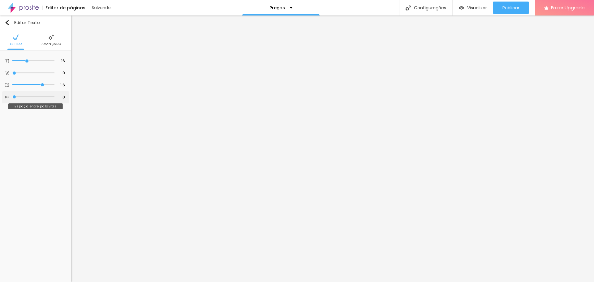
type input "1"
type input "3"
type input "4"
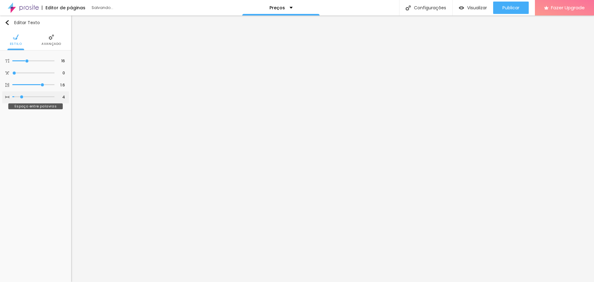
type input "5"
type input "6"
type input "12"
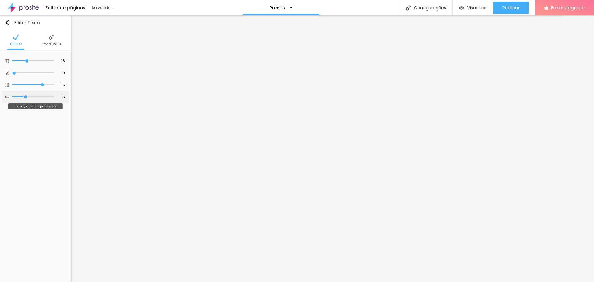
type input "12"
type input "13"
type input "14"
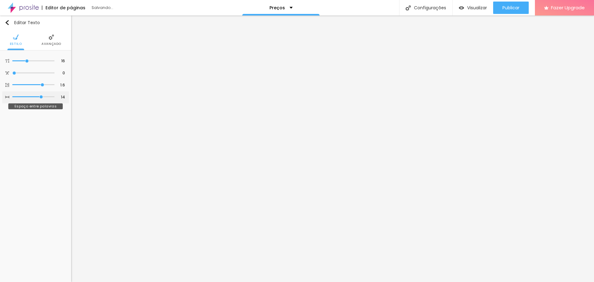
type input "17"
type input "20"
type input "13"
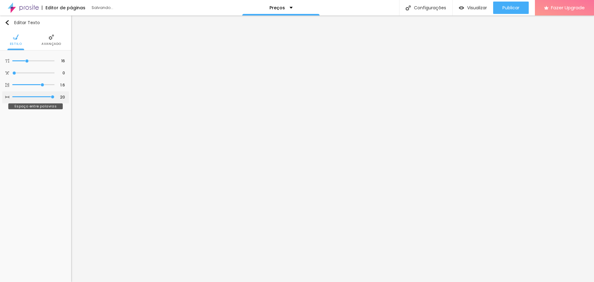
type input "13"
type input "8"
type input "6"
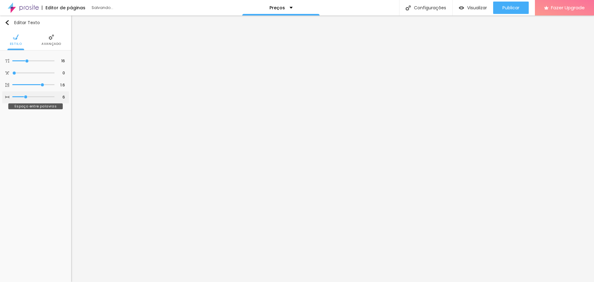
type input "5"
type input "2"
type input "1"
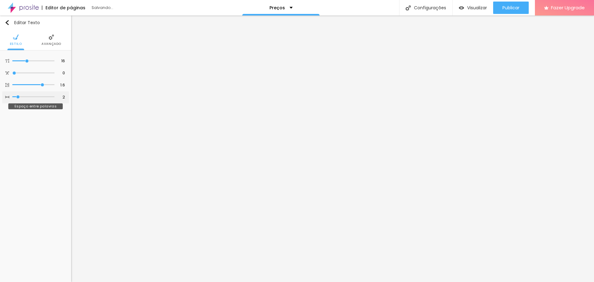
type input "1"
type input "0"
drag, startPoint x: 15, startPoint y: 96, endPoint x: 3, endPoint y: 96, distance: 11.7
click at [12, 96] on input "range" at bounding box center [33, 96] width 42 height 3
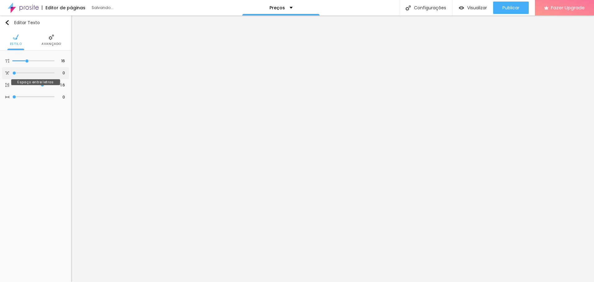
type input "0.1"
type input "2.8"
type input "3.1"
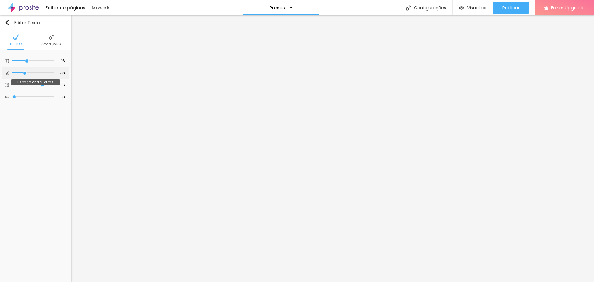
type input "3.1"
type input "3.4"
type input "3.5"
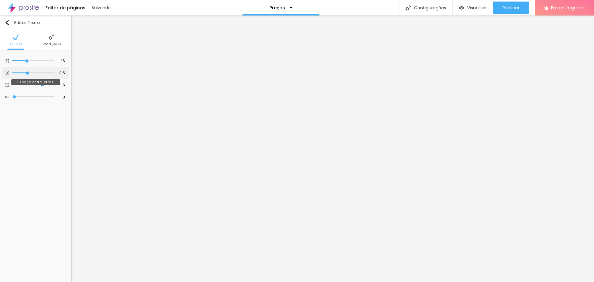
type input "3.6"
type input "3.9"
type input "4.1"
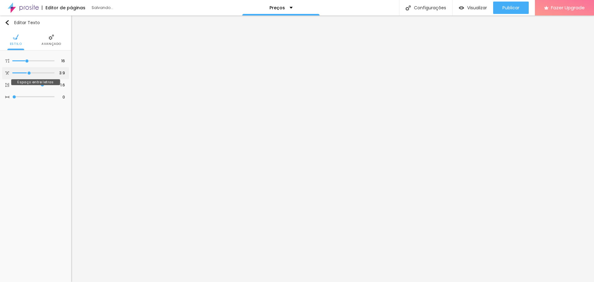
type input "4.1"
type input "4.4"
type input "4.7"
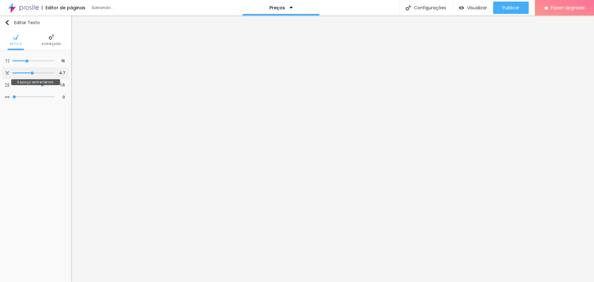
type input "5"
type input "5.3"
type input "5.4"
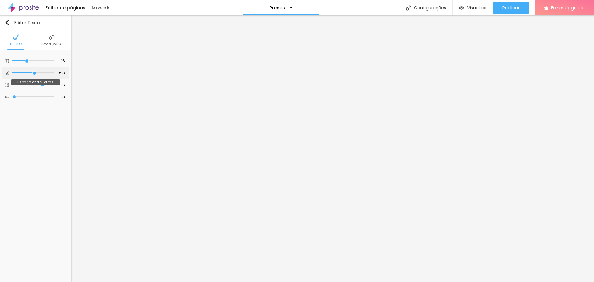
type input "5.4"
type input "5.8"
type input "5.9"
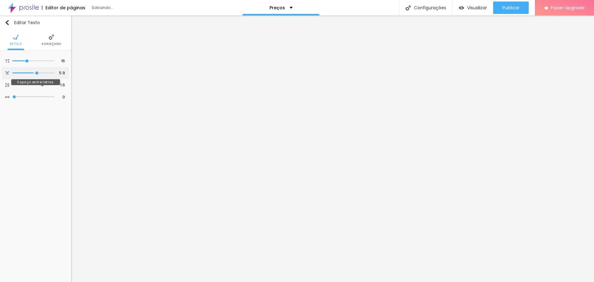
type input "6.2"
type input "6.5"
type input "6.8"
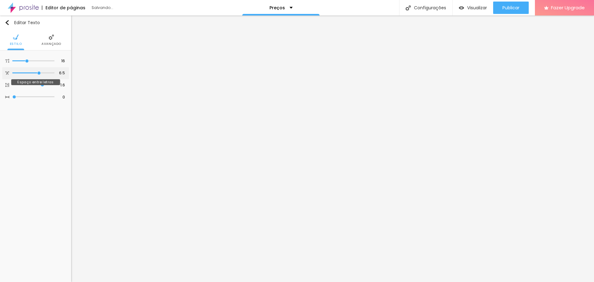
type input "6.8"
type input "7.2"
type input "7.5"
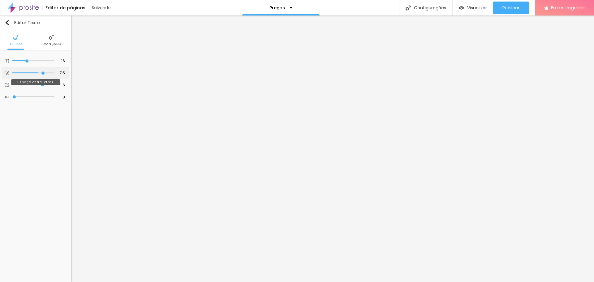
type input "7.8"
type input "8.2"
type input "8.3"
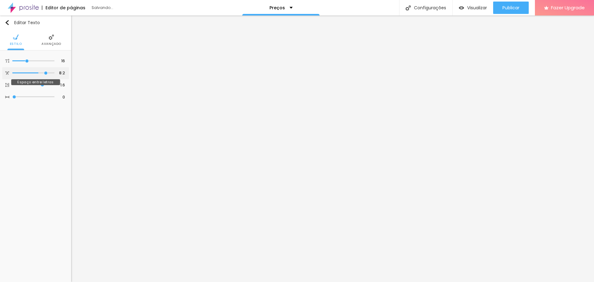
type input "8.3"
type input "8.6"
type input "8.8"
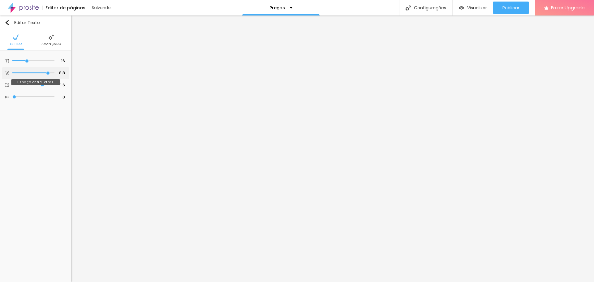
type input "8.9"
type input "9.1"
type input "9.2"
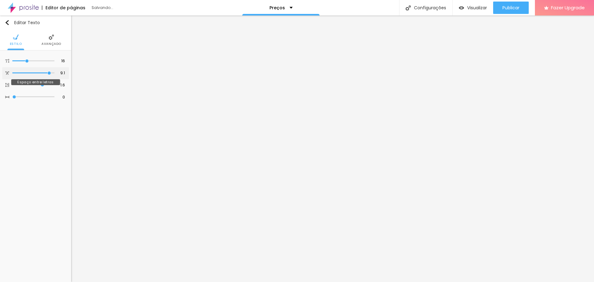
type input "9.2"
type input "9.4"
type input "9.5"
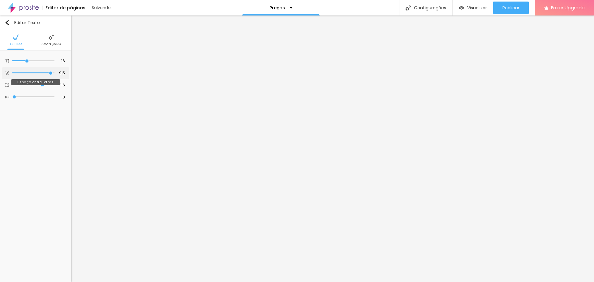
type input "9.7"
type input "10"
drag, startPoint x: 14, startPoint y: 73, endPoint x: 66, endPoint y: 73, distance: 51.6
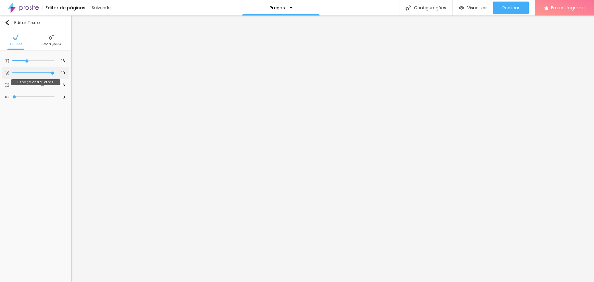
type input "10"
click at [54, 73] on input "range" at bounding box center [33, 72] width 42 height 3
type input "1"
type input "2"
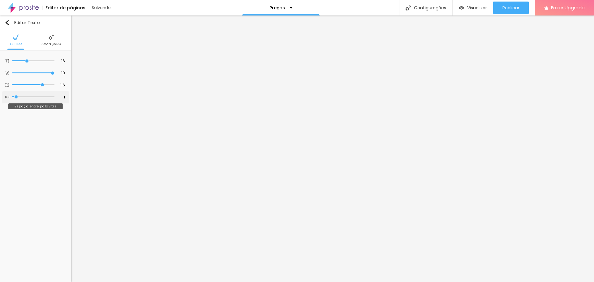
type input "2"
type input "3"
type input "5"
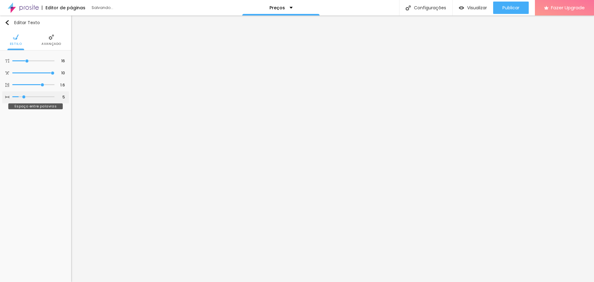
type input "7"
type input "8"
type input "7"
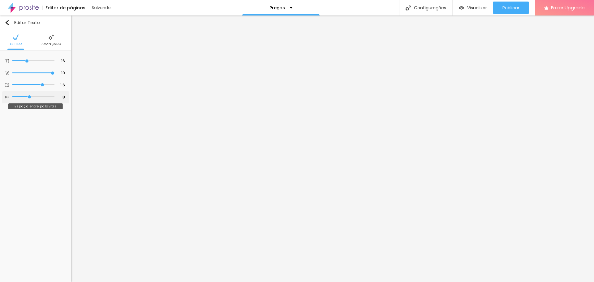
type input "7"
type input "3"
type input "0"
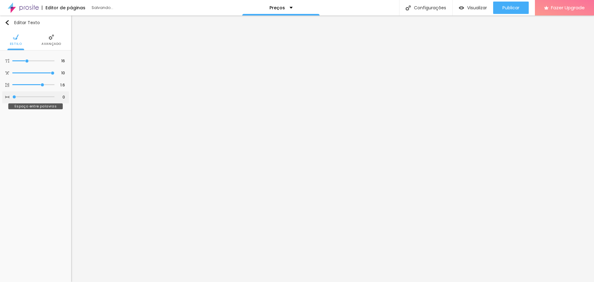
drag, startPoint x: 16, startPoint y: 96, endPoint x: 11, endPoint y: 97, distance: 5.7
click at [12, 97] on input "range" at bounding box center [33, 96] width 42 height 3
type input "17"
type input "18"
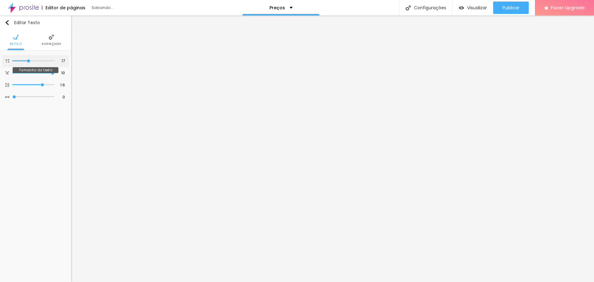
type input "18"
type input "19"
type input "20"
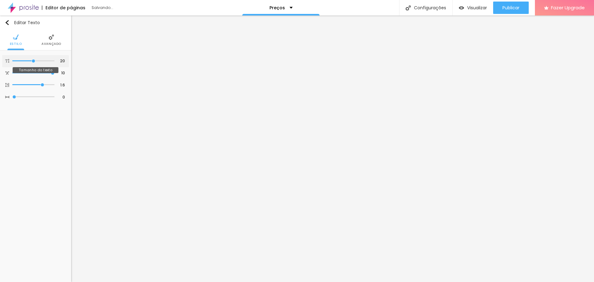
type input "21"
type input "22"
type input "23"
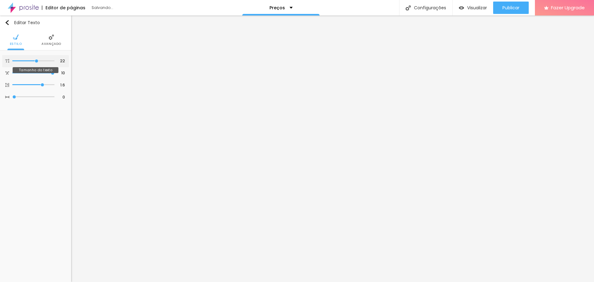
type input "23"
type input "24"
type input "25"
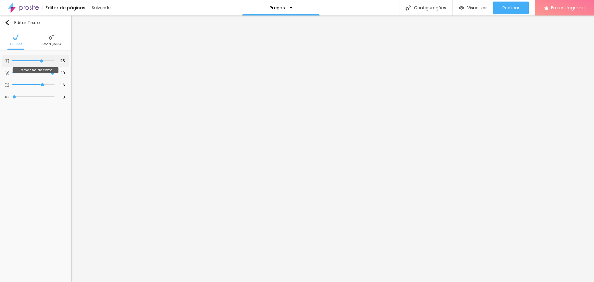
type input "26"
type input "27"
type input "26"
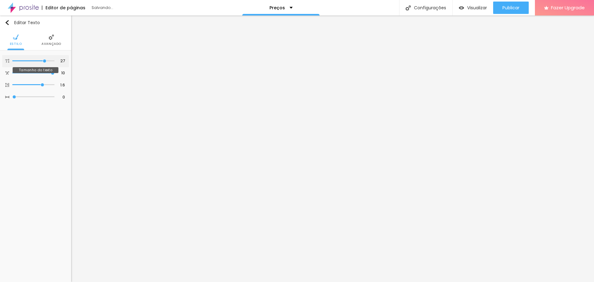
type input "26"
drag, startPoint x: 27, startPoint y: 60, endPoint x: 43, endPoint y: 59, distance: 16.1
type input "26"
click at [43, 59] on input "range" at bounding box center [33, 60] width 42 height 3
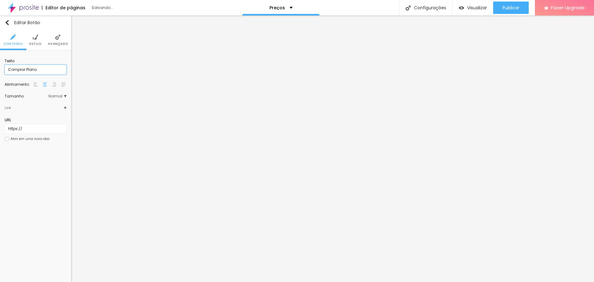
drag, startPoint x: 40, startPoint y: 69, endPoint x: 14, endPoint y: 69, distance: 25.4
click at [14, 69] on input "Comprar Plano" at bounding box center [36, 70] width 62 height 10
type input "Contratar"
click at [55, 59] on span "Encaixotado" at bounding box center [52, 60] width 28 height 4
click at [40, 75] on span "Completo" at bounding box center [32, 77] width 19 height 5
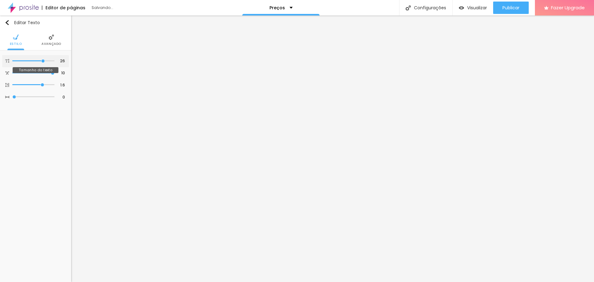
type input "25"
type input "24"
type input "23"
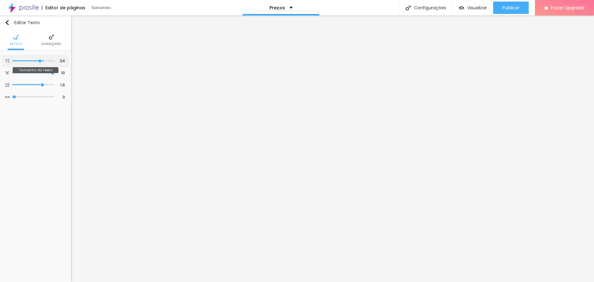
type input "23"
type input "22"
type input "21"
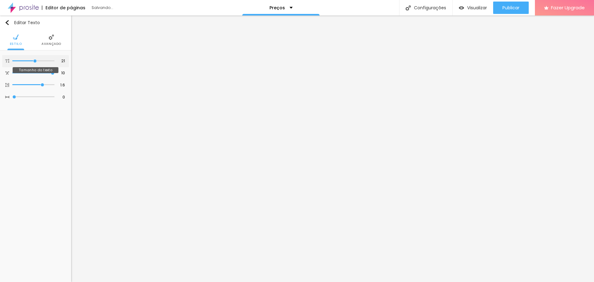
type input "20"
type input "19"
type input "18"
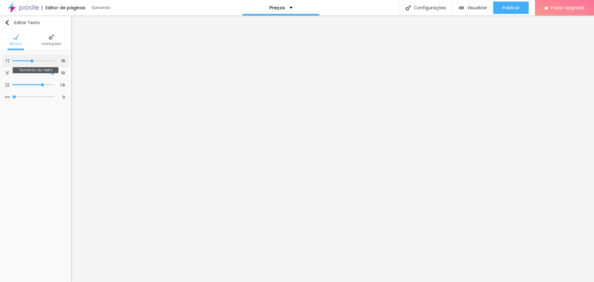
type input "18"
type input "17"
type input "16"
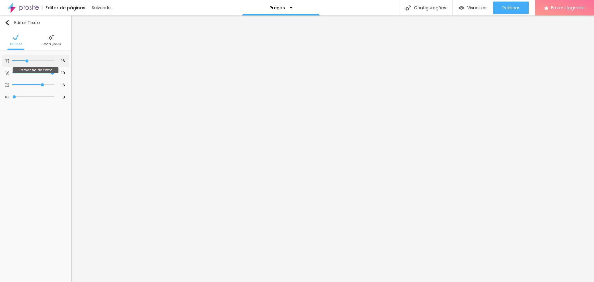
type input "15"
type input "14"
type input "13"
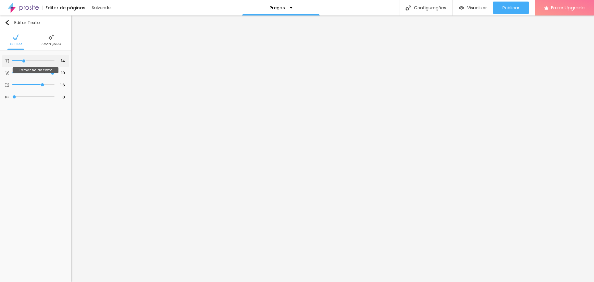
type input "13"
type input "12"
type input "11"
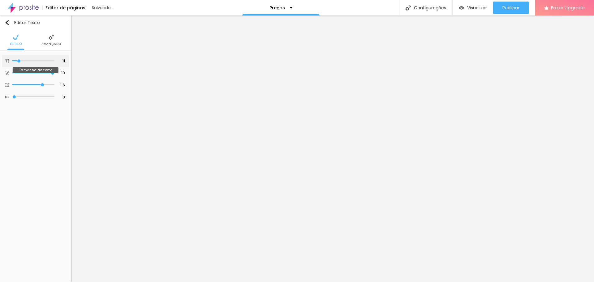
type input "10"
type input "9"
type input "8"
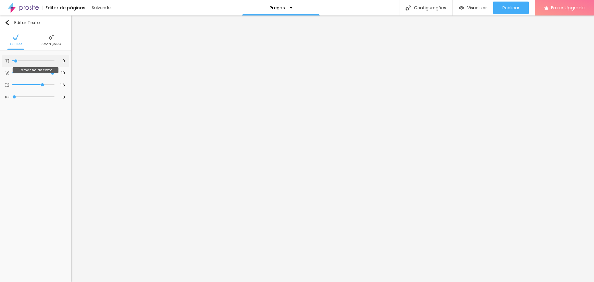
type input "8"
type input "11"
type input "12"
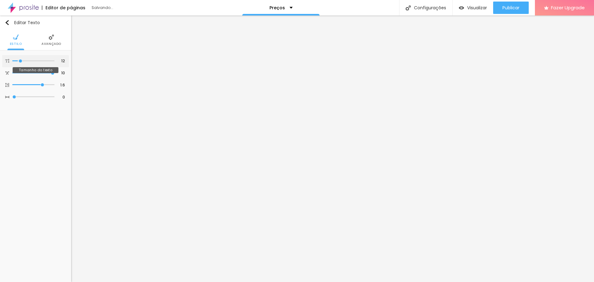
type input "13"
type input "14"
type input "15"
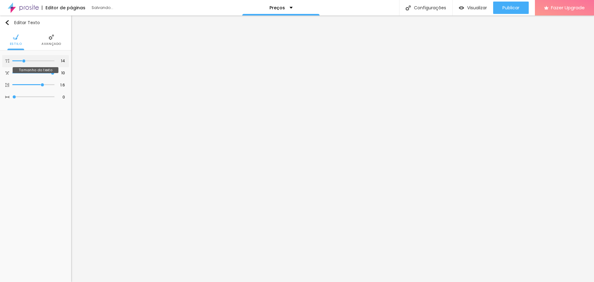
type input "15"
type input "16"
drag, startPoint x: 43, startPoint y: 60, endPoint x: 27, endPoint y: 59, distance: 16.4
type input "16"
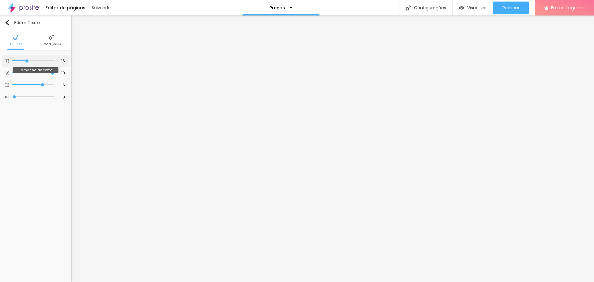
click at [27, 59] on input "range" at bounding box center [33, 60] width 42 height 3
type input "1.5"
click at [40, 86] on input "range" at bounding box center [33, 84] width 42 height 3
click at [54, 73] on div "10 Espaço entre letras" at bounding box center [35, 73] width 67 height 12
drag, startPoint x: 53, startPoint y: 73, endPoint x: 25, endPoint y: 73, distance: 27.5
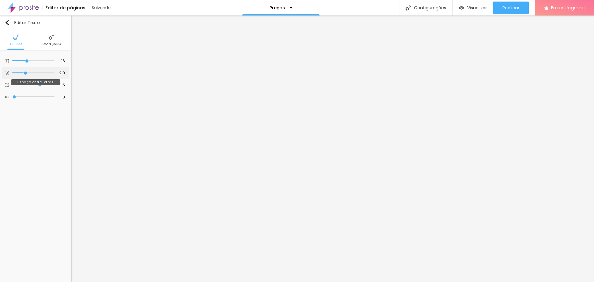
click at [25, 73] on input "range" at bounding box center [33, 72] width 42 height 3
click at [47, 41] on li "Avançado" at bounding box center [51, 40] width 20 height 20
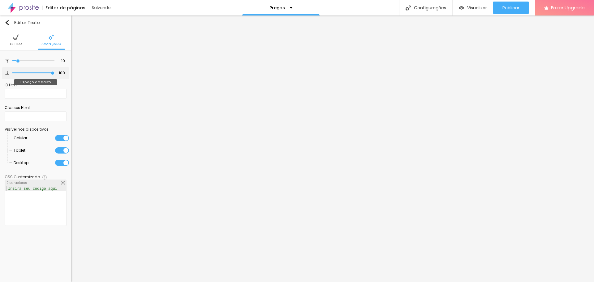
drag, startPoint x: 18, startPoint y: 73, endPoint x: 89, endPoint y: 73, distance: 70.5
click at [54, 73] on input "range" at bounding box center [33, 72] width 42 height 3
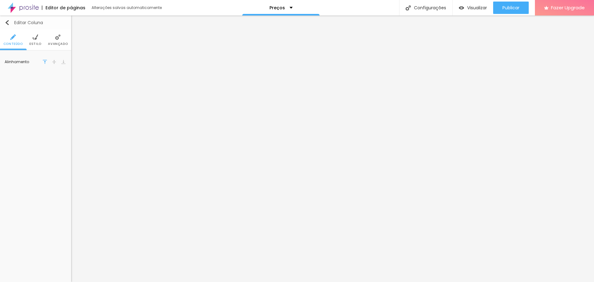
click at [8, 21] on img "button" at bounding box center [7, 22] width 5 height 5
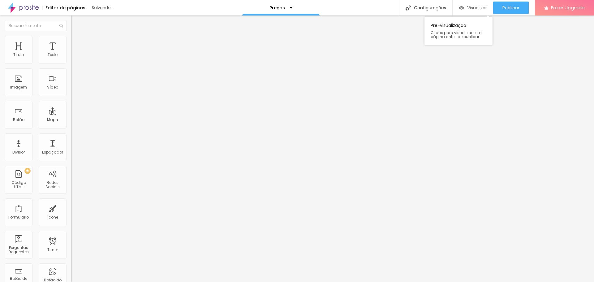
click at [475, 6] on span "Visualizar" at bounding box center [477, 7] width 20 height 5
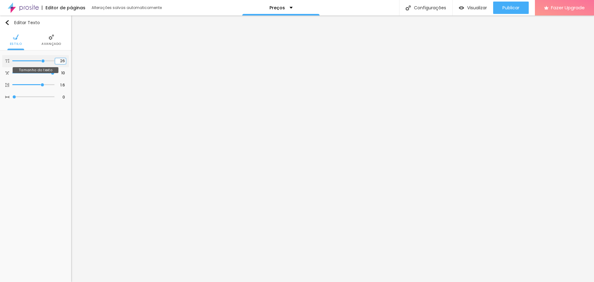
click at [64, 58] on input "26" at bounding box center [60, 61] width 11 height 6
click at [49, 43] on span "Avançado" at bounding box center [51, 43] width 20 height 3
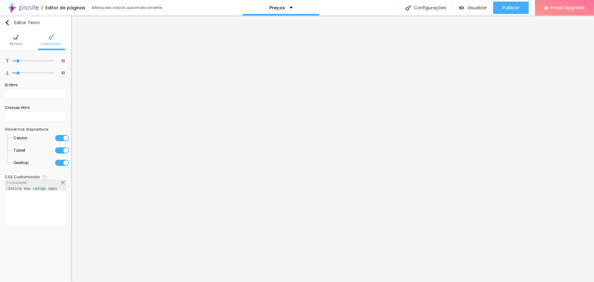
click at [15, 41] on li "Estilo" at bounding box center [16, 40] width 12 height 20
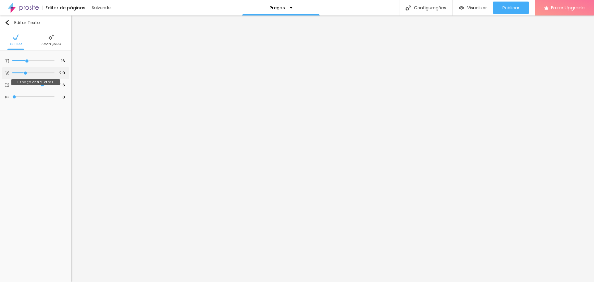
drag, startPoint x: 53, startPoint y: 71, endPoint x: 25, endPoint y: 74, distance: 27.7
click at [25, 74] on input "range" at bounding box center [33, 72] width 42 height 3
click at [40, 85] on input "range" at bounding box center [33, 84] width 42 height 3
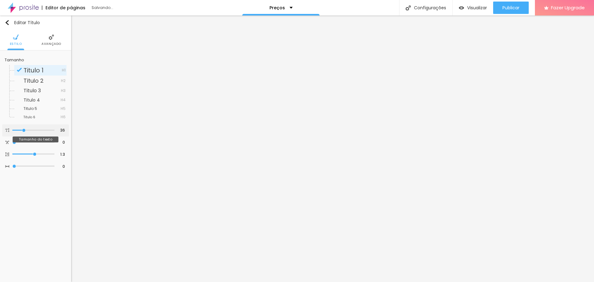
click at [24, 130] on input "range" at bounding box center [33, 130] width 42 height 3
click at [61, 131] on input "28" at bounding box center [60, 130] width 11 height 6
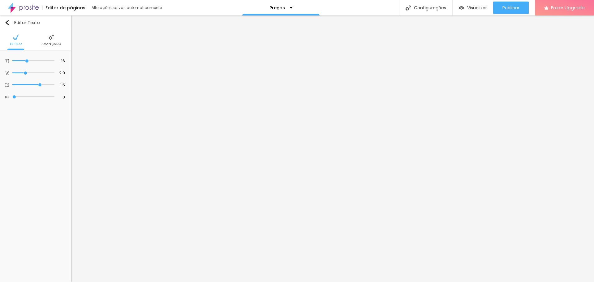
click at [52, 42] on span "Avançado" at bounding box center [51, 43] width 20 height 3
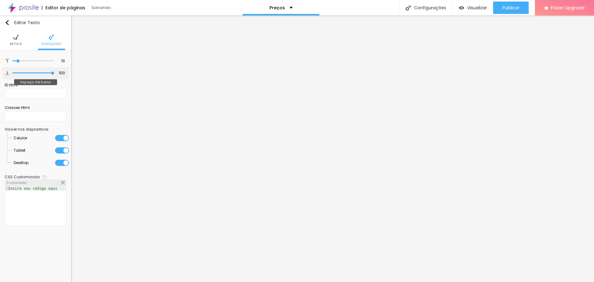
drag, startPoint x: 18, startPoint y: 72, endPoint x: 63, endPoint y: 73, distance: 45.8
click at [54, 73] on input "range" at bounding box center [33, 72] width 42 height 3
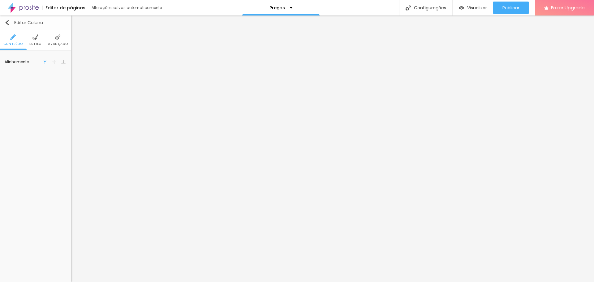
click at [6, 24] on img "button" at bounding box center [7, 22] width 5 height 5
click at [45, 42] on span "Avançado" at bounding box center [51, 43] width 20 height 3
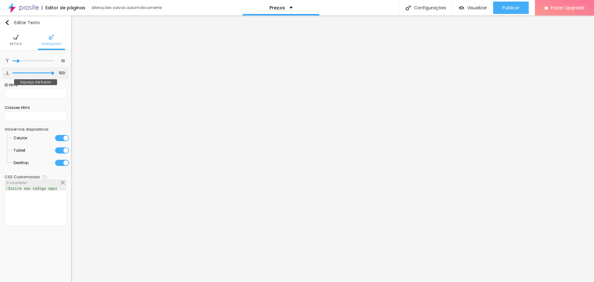
click at [52, 73] on input "range" at bounding box center [33, 72] width 42 height 3
click at [59, 73] on input "100" at bounding box center [60, 73] width 11 height 6
drag, startPoint x: 61, startPoint y: 74, endPoint x: 67, endPoint y: 74, distance: 6.2
click at [67, 74] on div "100 Espaço de baixo" at bounding box center [35, 73] width 67 height 12
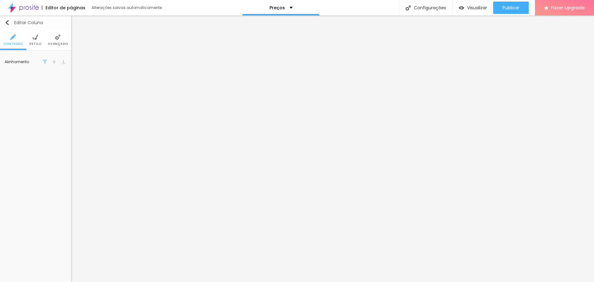
click at [7, 23] on img "button" at bounding box center [7, 22] width 5 height 5
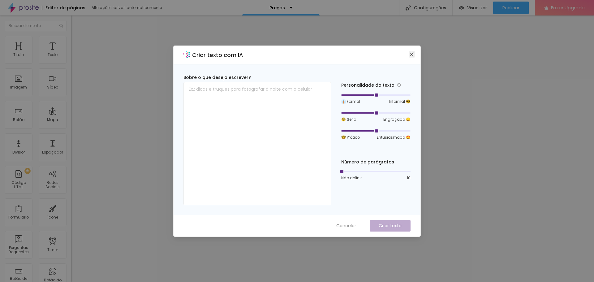
click at [413, 53] on icon "close" at bounding box center [412, 54] width 4 height 4
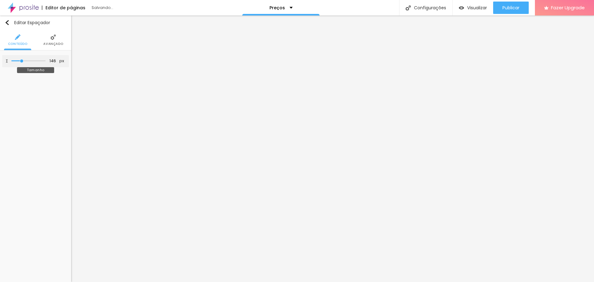
drag, startPoint x: 15, startPoint y: 59, endPoint x: 22, endPoint y: 60, distance: 7.5
click at [22, 60] on input "range" at bounding box center [28, 60] width 34 height 3
click at [48, 42] on span "Avançado" at bounding box center [53, 43] width 20 height 3
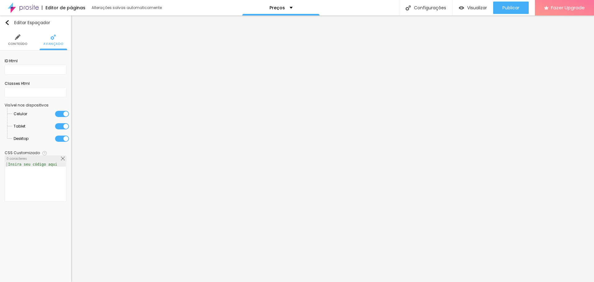
click at [20, 39] on li "Conteúdo" at bounding box center [17, 40] width 19 height 20
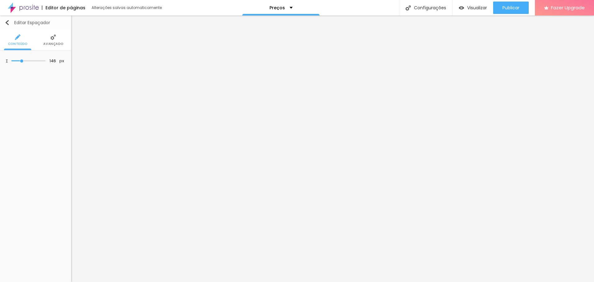
click at [5, 23] on img "button" at bounding box center [7, 22] width 5 height 5
click at [32, 91] on span "Trocar icone" at bounding box center [35, 91] width 36 height 8
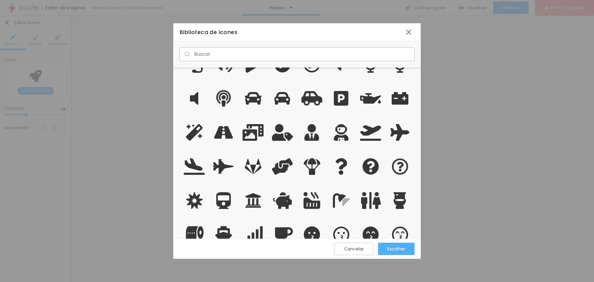
scroll to position [1020, 0]
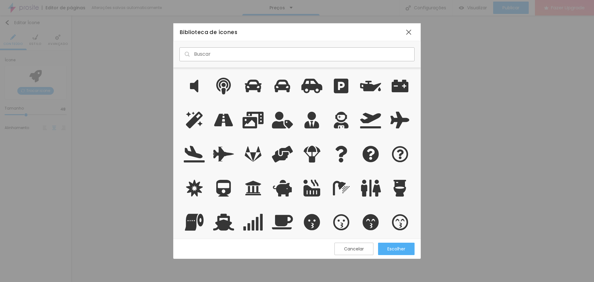
click at [214, 53] on input "text" at bounding box center [296, 54] width 235 height 14
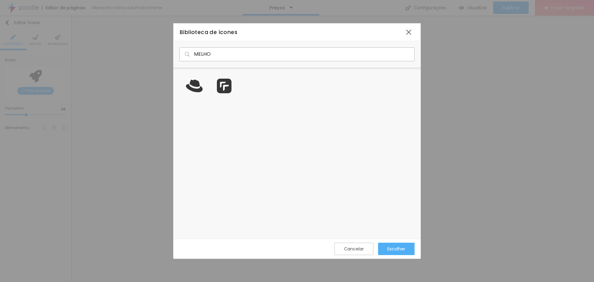
scroll to position [167, 243]
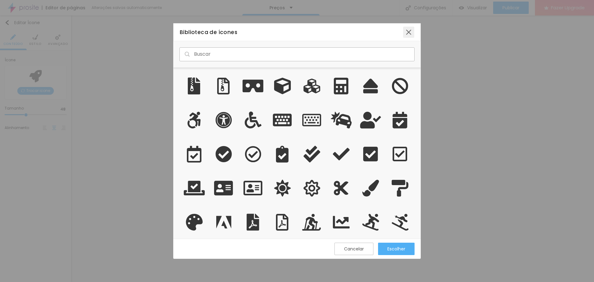
click at [409, 32] on div at bounding box center [408, 32] width 11 height 11
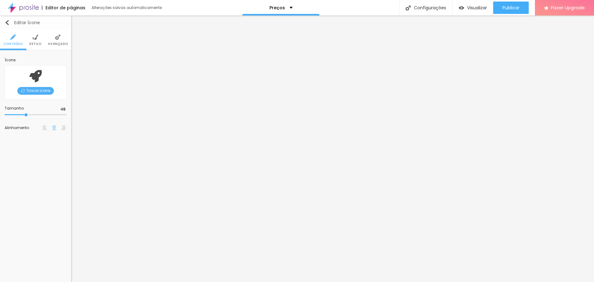
click at [7, 21] on img "button" at bounding box center [7, 22] width 5 height 5
click at [65, 71] on div "Tipo Sólido Sólido Pontilhado Serrilhado Duplo Pata de cachorro Estrela Brilho …" at bounding box center [36, 74] width 62 height 10
click at [64, 72] on span "Sólido" at bounding box center [58, 74] width 16 height 4
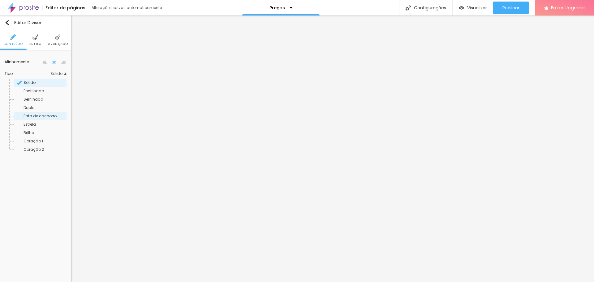
click at [56, 118] on div "Pata de cachorro" at bounding box center [40, 116] width 52 height 8
click at [42, 81] on span "Sólido" at bounding box center [44, 83] width 42 height 4
click at [41, 89] on span "Pontilhado" at bounding box center [33, 90] width 20 height 5
click at [42, 98] on span "Serrilhado" at bounding box center [32, 98] width 19 height 5
click at [40, 107] on span "Duplo" at bounding box center [44, 108] width 42 height 4
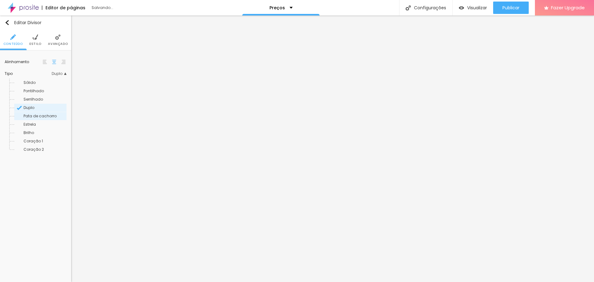
click at [40, 115] on span "Pata de cachorro" at bounding box center [39, 115] width 33 height 5
click at [36, 120] on div "Pata de cachorro" at bounding box center [40, 116] width 52 height 8
click at [35, 124] on span "Estrela" at bounding box center [29, 124] width 12 height 5
click at [34, 133] on span "Brilho" at bounding box center [44, 133] width 42 height 4
click at [35, 141] on span "Coração 1" at bounding box center [32, 140] width 19 height 5
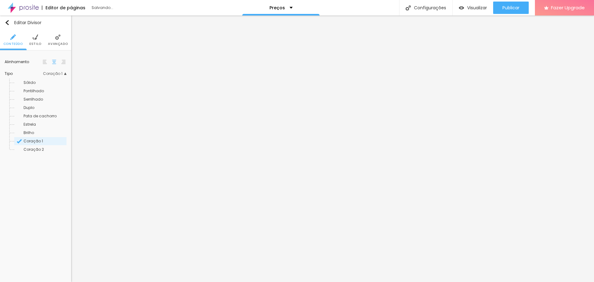
click at [36, 142] on span "Coração 1" at bounding box center [32, 140] width 19 height 5
click at [37, 150] on span "Coração 2" at bounding box center [33, 149] width 20 height 5
click at [37, 143] on span "Coração 1" at bounding box center [32, 140] width 19 height 5
click at [42, 92] on span "Pontilhado" at bounding box center [33, 90] width 20 height 5
click at [40, 82] on span "Sólido" at bounding box center [44, 83] width 42 height 4
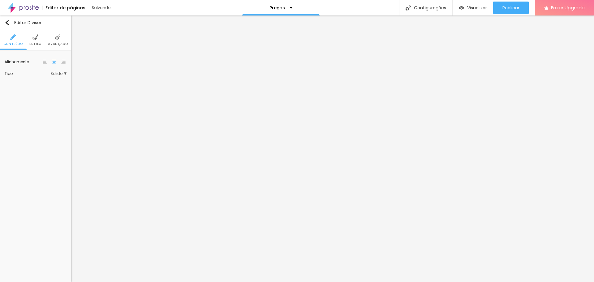
click at [35, 41] on li "Estilo" at bounding box center [35, 40] width 12 height 20
click at [11, 37] on img at bounding box center [13, 37] width 6 height 6
click at [56, 72] on span "Sólido" at bounding box center [58, 74] width 16 height 4
click at [45, 123] on span "Estrela" at bounding box center [44, 124] width 42 height 4
click at [58, 74] on span "Estrela" at bounding box center [58, 74] width 16 height 4
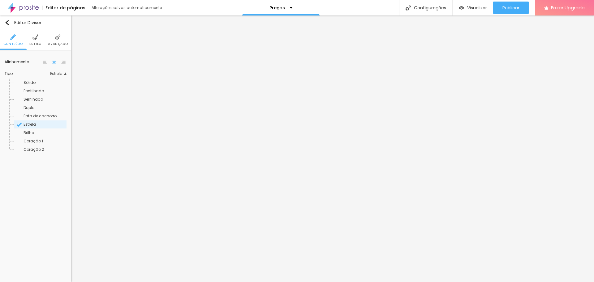
click at [34, 42] on span "Estilo" at bounding box center [35, 43] width 12 height 3
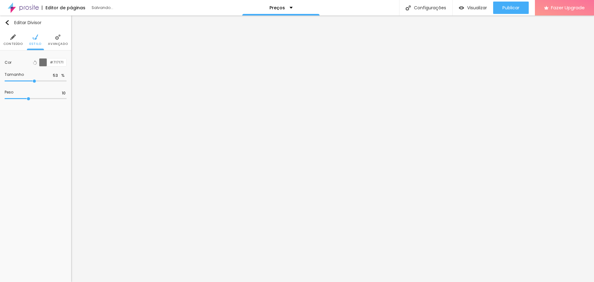
click at [34, 80] on input "range" at bounding box center [36, 80] width 62 height 3
click at [43, 61] on div at bounding box center [43, 62] width 8 height 8
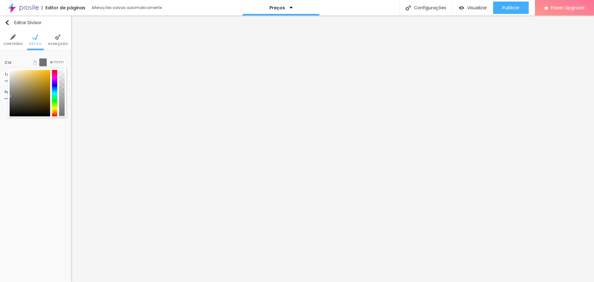
drag, startPoint x: 56, startPoint y: 107, endPoint x: 55, endPoint y: 111, distance: 3.4
click at [55, 111] on div at bounding box center [55, 93] width 6 height 46
drag, startPoint x: 42, startPoint y: 72, endPoint x: 53, endPoint y: 69, distance: 11.6
click at [53, 69] on div at bounding box center [37, 92] width 59 height 49
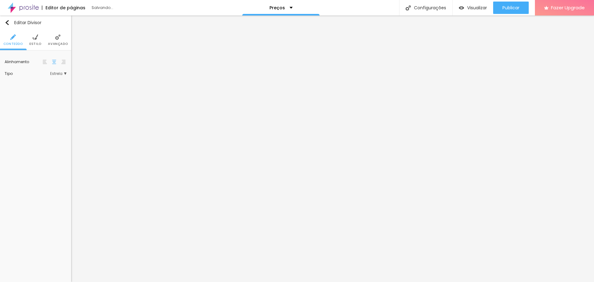
click at [38, 41] on li "Estilo" at bounding box center [35, 40] width 12 height 20
click at [58, 60] on input "#FFBC00" at bounding box center [56, 62] width 19 height 8
click at [64, 62] on icon "button" at bounding box center [62, 63] width 4 height 4
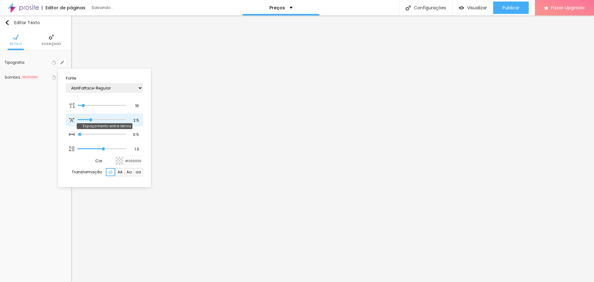
drag, startPoint x: 81, startPoint y: 120, endPoint x: 91, endPoint y: 120, distance: 9.6
click at [91, 120] on input "range" at bounding box center [102, 119] width 48 height 3
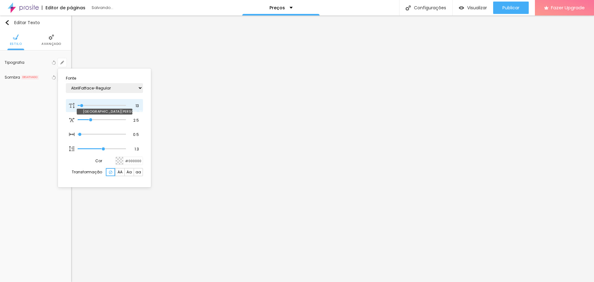
click at [82, 107] on input "range" at bounding box center [102, 105] width 48 height 3
click at [480, 142] on div at bounding box center [297, 141] width 594 height 282
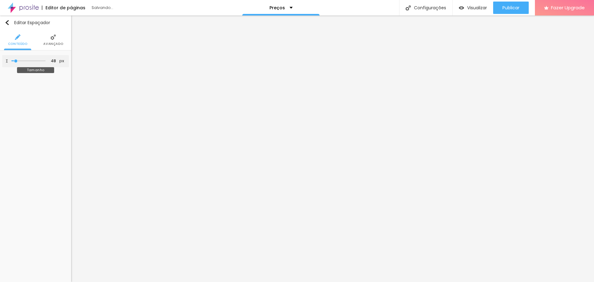
click at [16, 61] on input "range" at bounding box center [28, 60] width 34 height 3
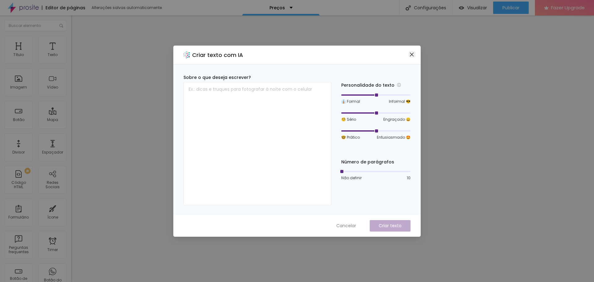
click at [412, 52] on icon "close" at bounding box center [411, 54] width 5 height 5
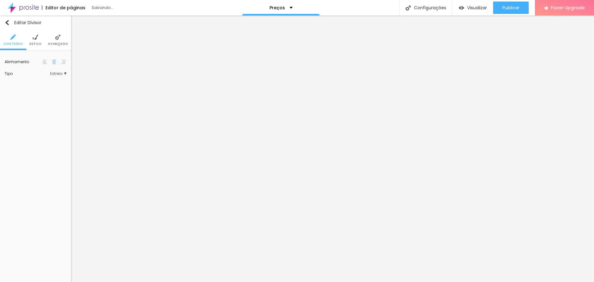
click at [30, 41] on li "Estilo" at bounding box center [35, 40] width 12 height 20
click at [28, 99] on input "range" at bounding box center [36, 98] width 62 height 3
drag, startPoint x: 15, startPoint y: 60, endPoint x: 24, endPoint y: 60, distance: 9.6
click at [24, 60] on input "range" at bounding box center [28, 60] width 34 height 3
click at [8, 24] on img "button" at bounding box center [7, 22] width 5 height 5
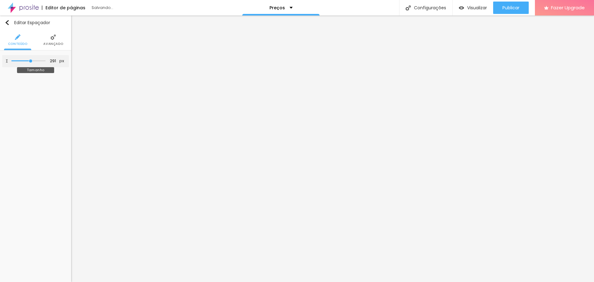
drag, startPoint x: 16, startPoint y: 62, endPoint x: 31, endPoint y: 62, distance: 14.5
click at [31, 62] on input "range" at bounding box center [28, 60] width 34 height 3
click at [9, 23] on img "button" at bounding box center [7, 22] width 5 height 5
drag, startPoint x: 15, startPoint y: 61, endPoint x: 28, endPoint y: 61, distance: 13.0
click at [28, 61] on input "range" at bounding box center [28, 60] width 34 height 3
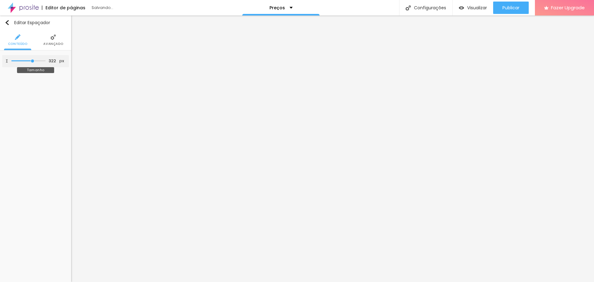
drag, startPoint x: 14, startPoint y: 60, endPoint x: 32, endPoint y: 61, distance: 18.9
click at [32, 61] on input "range" at bounding box center [28, 60] width 34 height 3
click at [31, 60] on input "range" at bounding box center [28, 60] width 34 height 3
click at [32, 61] on input "range" at bounding box center [28, 60] width 34 height 3
click at [30, 60] on input "range" at bounding box center [28, 60] width 34 height 3
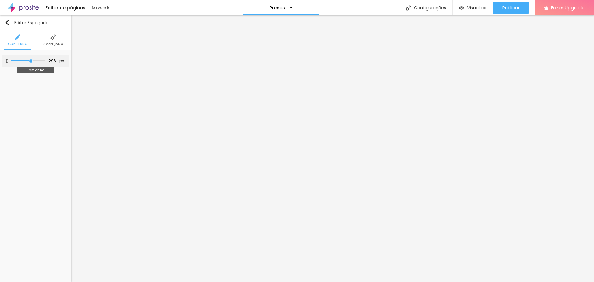
click at [31, 62] on input "range" at bounding box center [28, 60] width 34 height 3
click at [478, 9] on span "Visualizar" at bounding box center [477, 7] width 20 height 5
click at [28, 61] on input "range" at bounding box center [28, 60] width 34 height 3
click at [31, 60] on input "range" at bounding box center [28, 60] width 34 height 3
click at [28, 62] on input "range" at bounding box center [28, 60] width 34 height 3
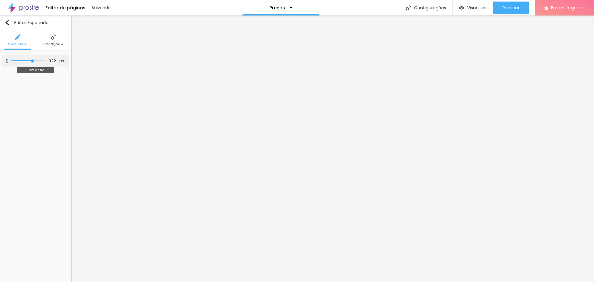
click at [32, 61] on input "range" at bounding box center [28, 60] width 34 height 3
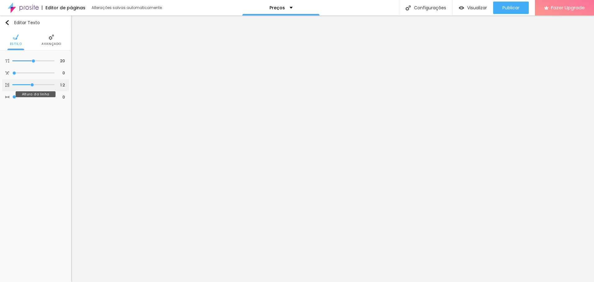
drag, startPoint x: 35, startPoint y: 85, endPoint x: 31, endPoint y: 86, distance: 3.5
click at [31, 86] on input "range" at bounding box center [33, 84] width 42 height 3
drag, startPoint x: 34, startPoint y: 60, endPoint x: 39, endPoint y: 60, distance: 4.9
click at [39, 60] on input "range" at bounding box center [33, 60] width 42 height 3
drag, startPoint x: 15, startPoint y: 96, endPoint x: 1, endPoint y: 95, distance: 14.3
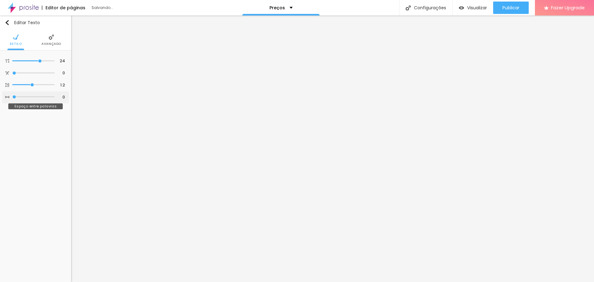
click at [12, 95] on input "range" at bounding box center [33, 96] width 42 height 3
drag, startPoint x: 15, startPoint y: 71, endPoint x: 32, endPoint y: 71, distance: 17.0
click at [32, 71] on input "range" at bounding box center [33, 72] width 42 height 3
